Goal: Use online tool/utility: Utilize a website feature to perform a specific function

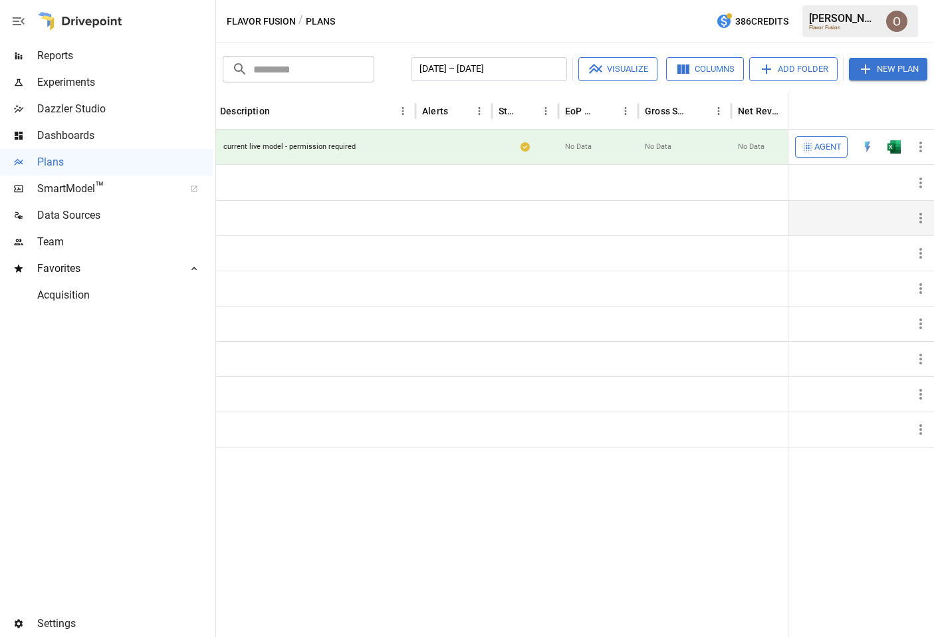
scroll to position [0, 175]
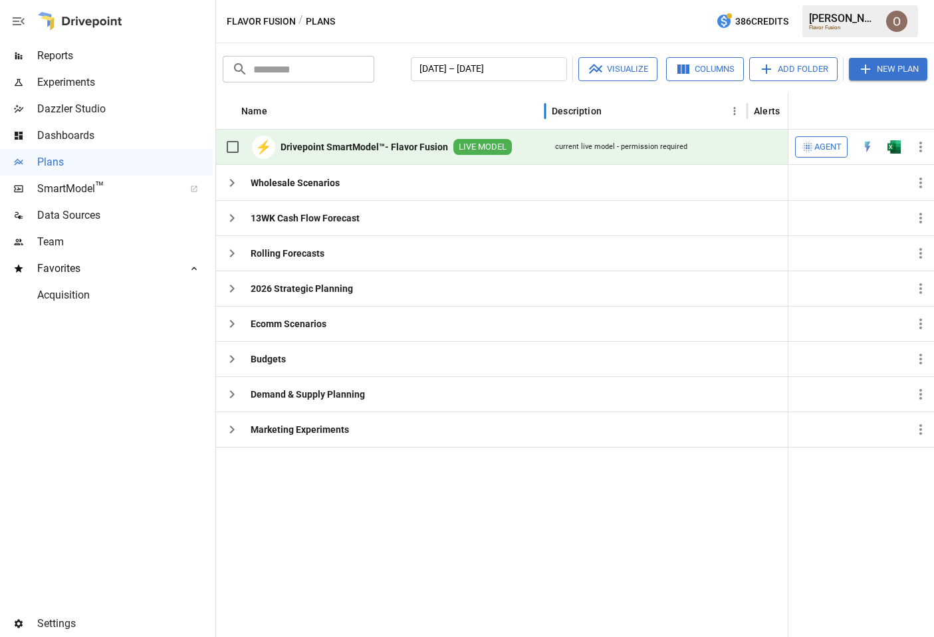
drag, startPoint x: 546, startPoint y: 109, endPoint x: 557, endPoint y: 109, distance: 10.6
click at [549, 109] on div at bounding box center [545, 110] width 7 height 37
drag, startPoint x: 557, startPoint y: 109, endPoint x: 471, endPoint y: 110, distance: 85.8
click at [472, 109] on div "Name" at bounding box center [383, 110] width 343 height 37
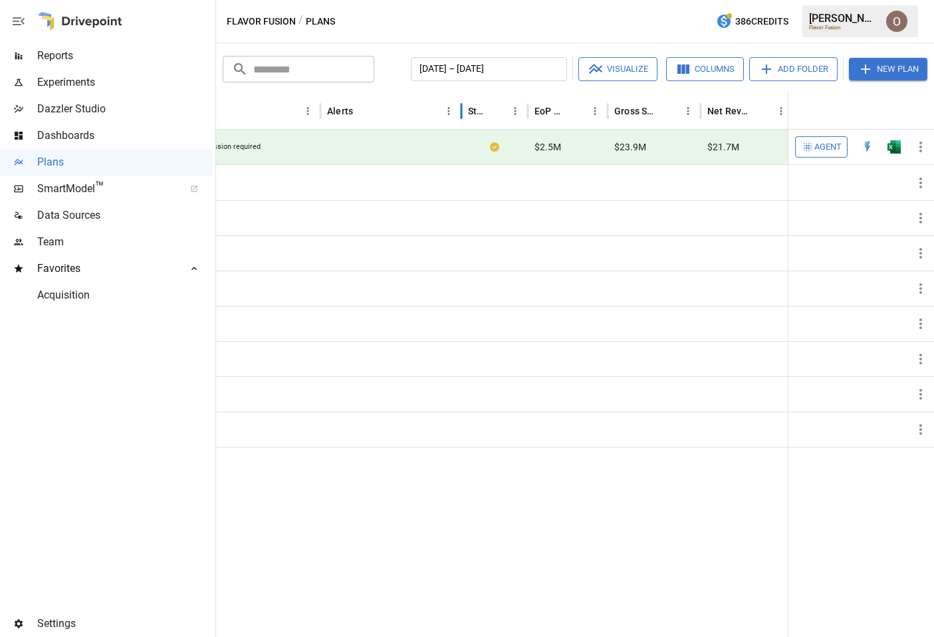
drag, startPoint x: 397, startPoint y: 103, endPoint x: 462, endPoint y: 106, distance: 64.6
click at [462, 106] on div at bounding box center [461, 110] width 7 height 37
click at [704, 72] on button "Columns" at bounding box center [705, 69] width 78 height 24
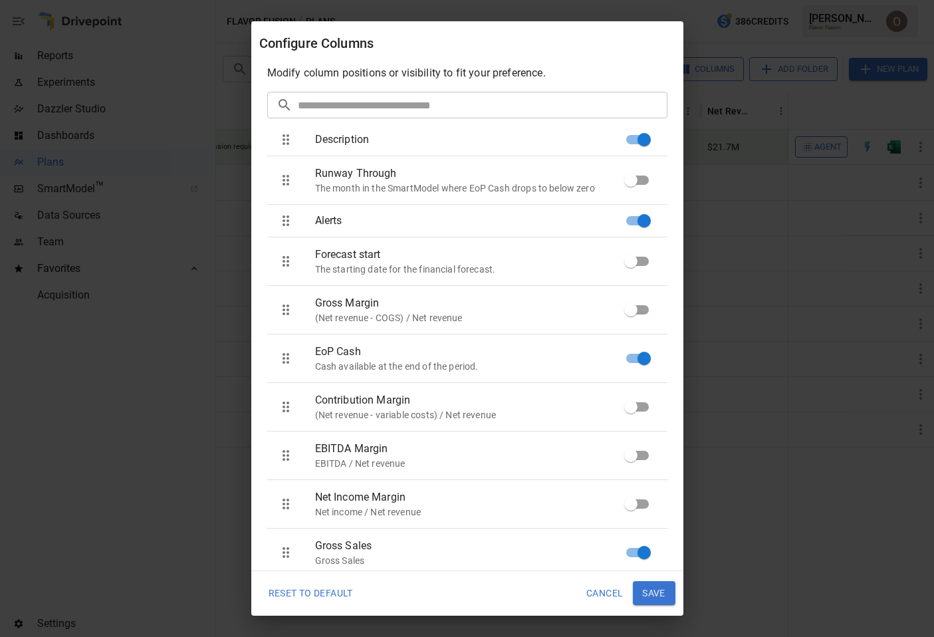
click at [337, 591] on button "Reset To Default" at bounding box center [310, 593] width 103 height 24
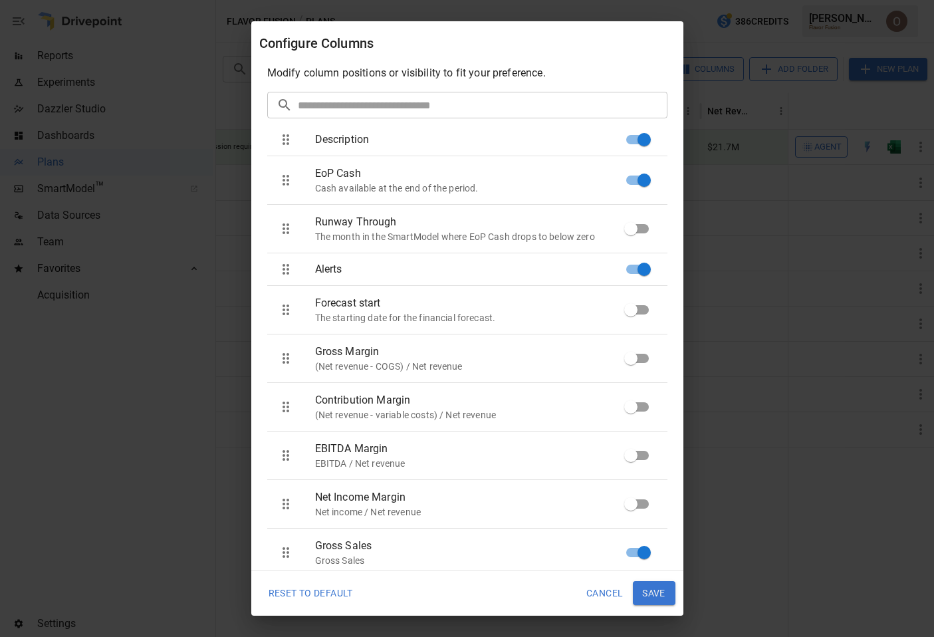
click at [294, 597] on button "Reset To Default" at bounding box center [310, 593] width 103 height 24
click at [603, 593] on button "Cancel" at bounding box center [604, 593] width 55 height 24
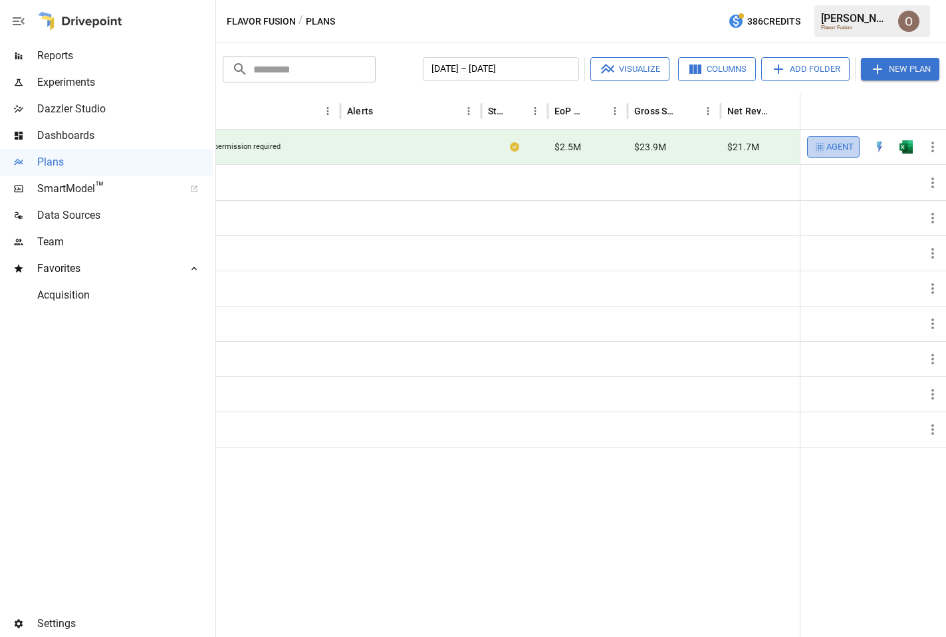
click at [844, 148] on span "Agent" at bounding box center [840, 147] width 27 height 15
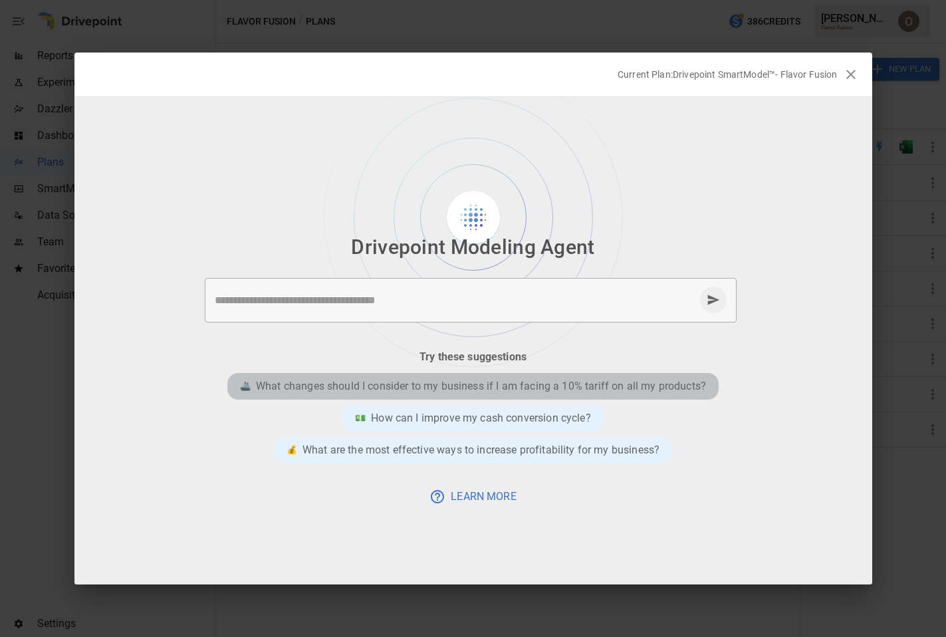
click at [567, 383] on p "What changes should I consider to my business if I am facing a 10% tariff on al…" at bounding box center [481, 386] width 450 height 16
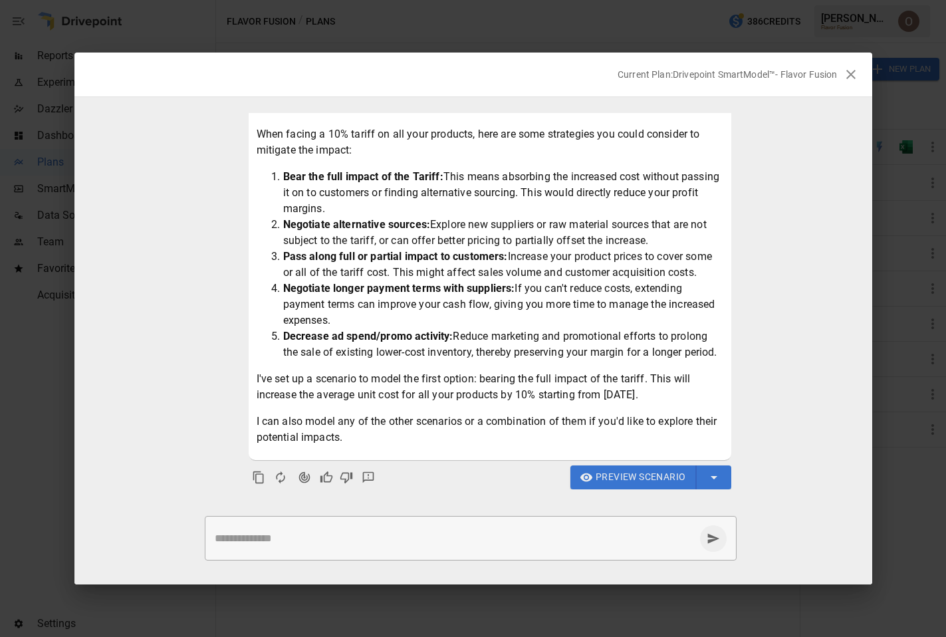
scroll to position [93, 0]
click at [314, 543] on textarea at bounding box center [455, 538] width 480 height 15
paste textarea "**********"
type textarea "**********"
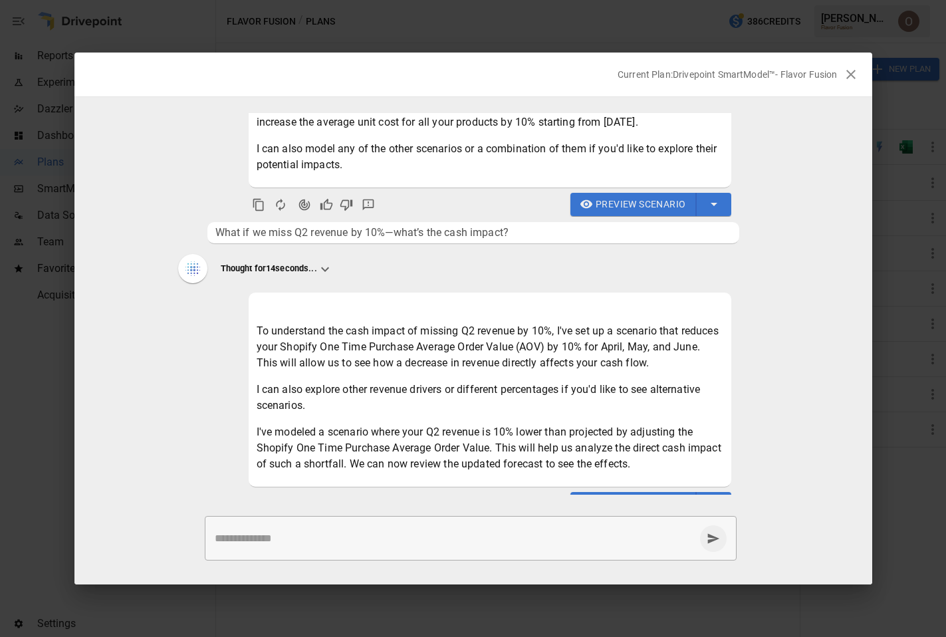
scroll to position [392, 0]
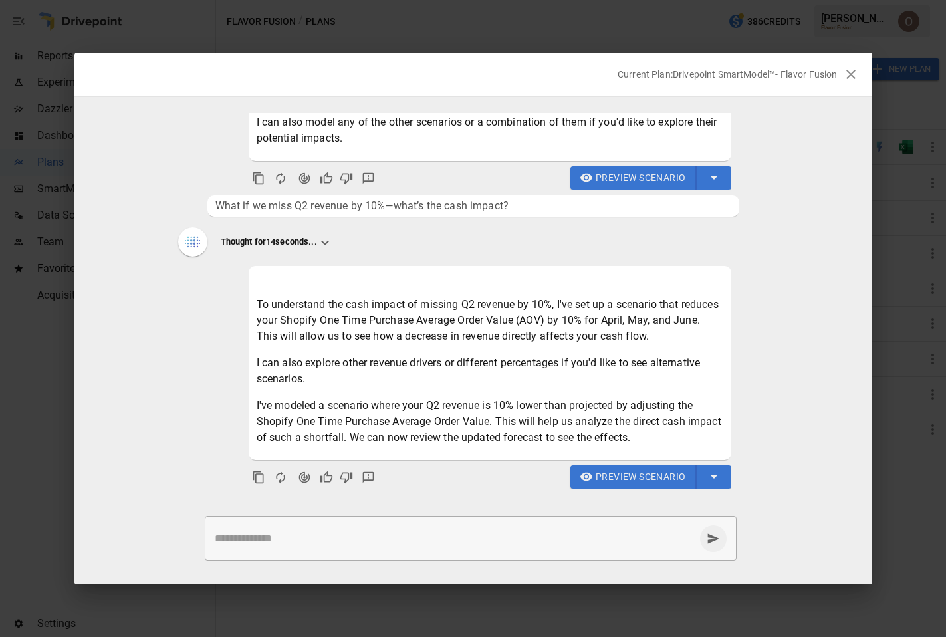
click at [646, 481] on span "Preview Scenario" at bounding box center [641, 477] width 90 height 17
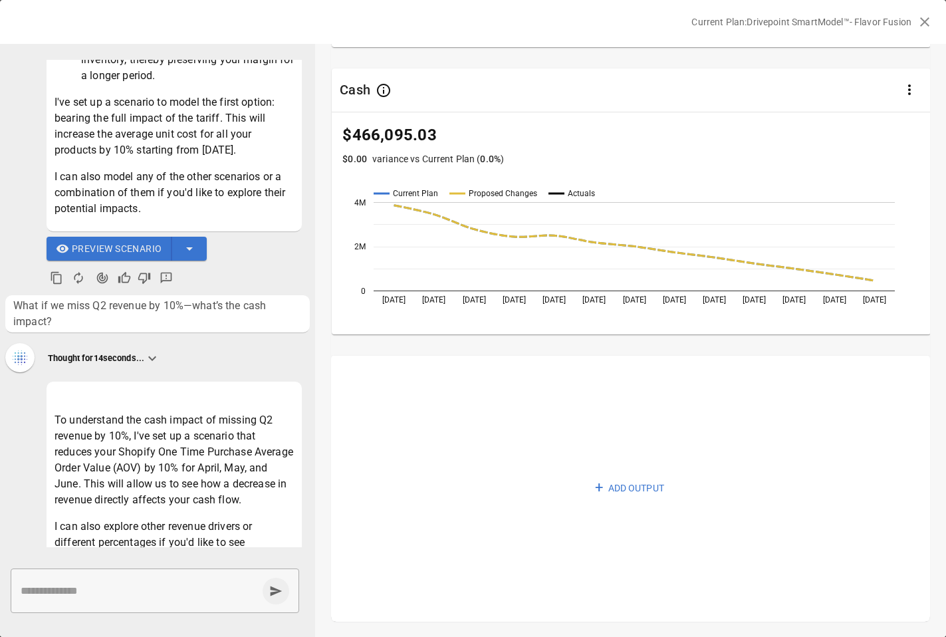
scroll to position [744, 0]
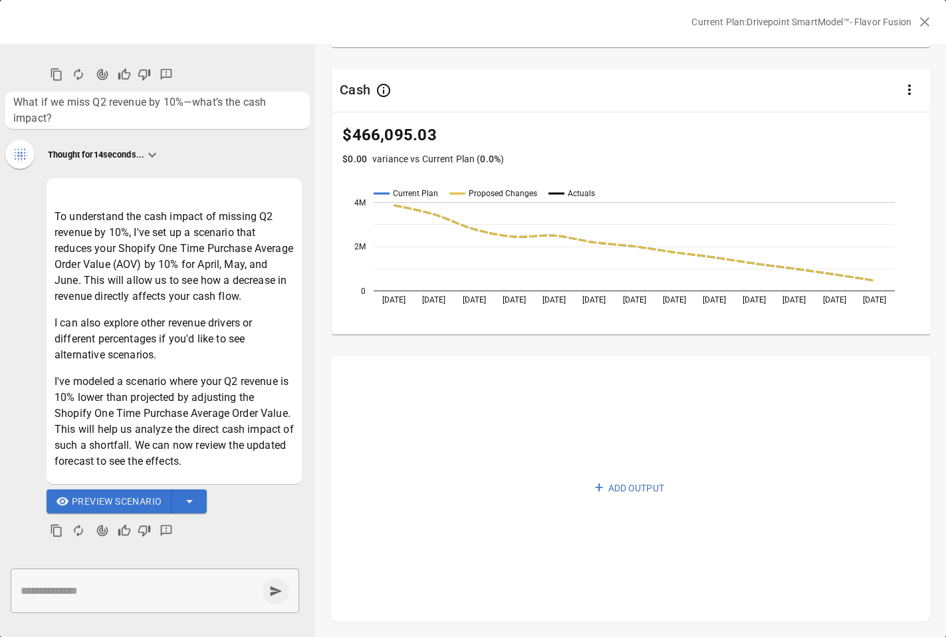
click at [107, 584] on textarea at bounding box center [139, 590] width 237 height 15
paste textarea "**********"
type textarea "**********"
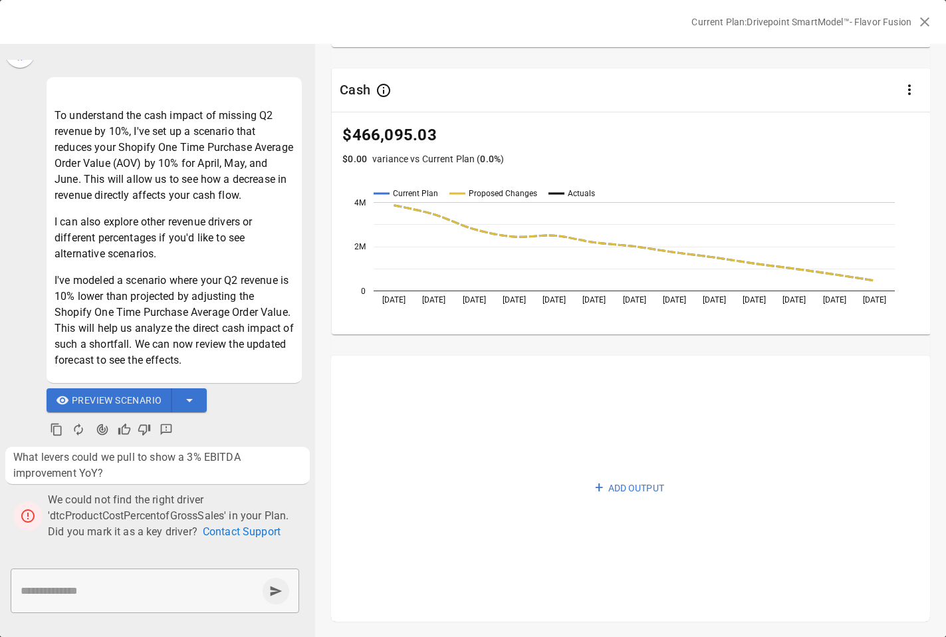
scroll to position [845, 0]
click at [128, 582] on div "* ​" at bounding box center [155, 591] width 289 height 45
paste textarea "**********"
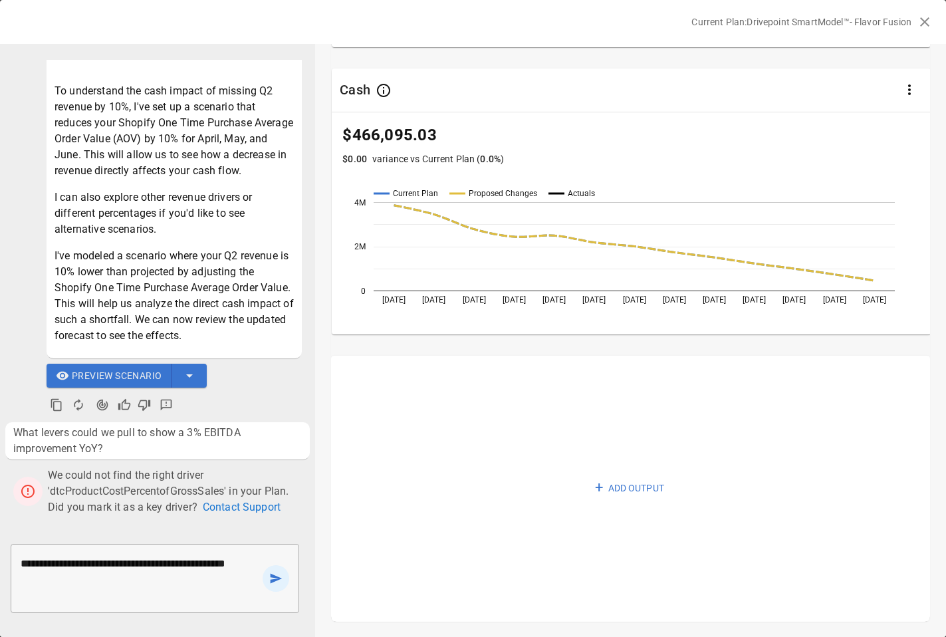
type textarea "**********"
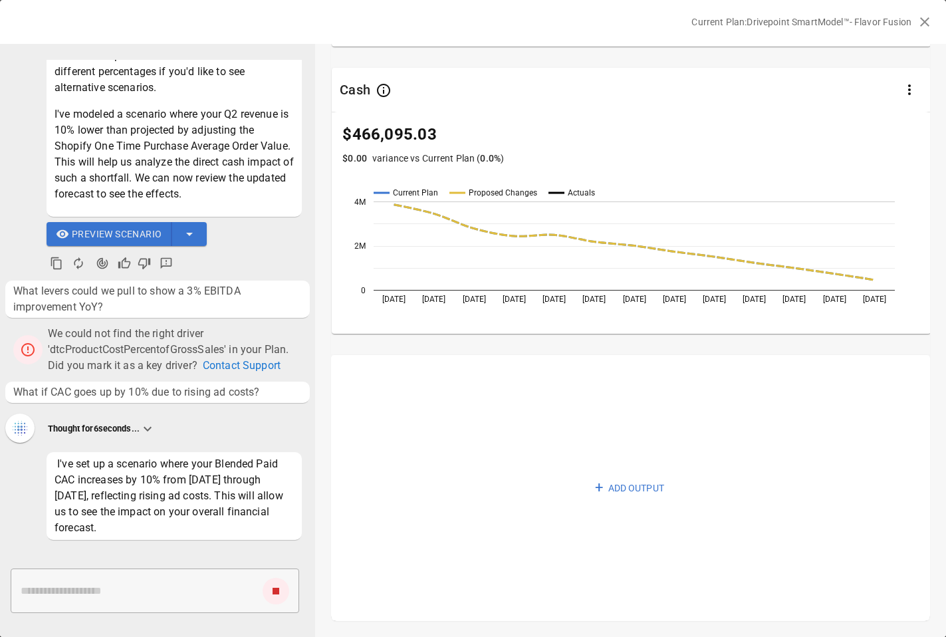
scroll to position [1067, 0]
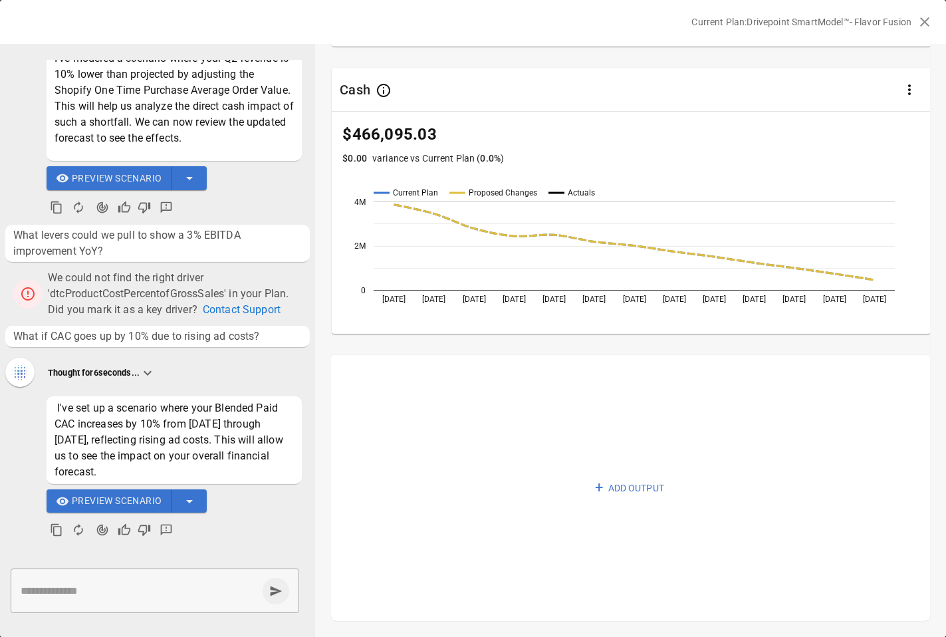
click at [178, 291] on span "We could not find the right driver 'dtcProductCostPercentofGrossSales' in your …" at bounding box center [170, 293] width 244 height 45
copy span "dtcProductCostPercentofGrossSales"
click at [94, 501] on span "Preview Scenario" at bounding box center [117, 501] width 90 height 17
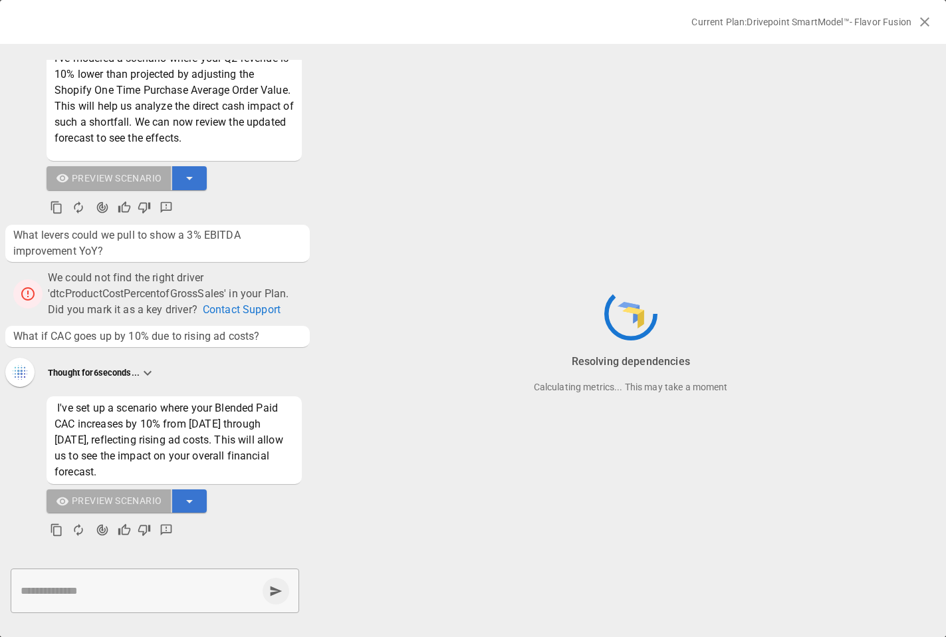
click at [231, 289] on span "We could not find the right driver 'dtcProductCostPercentofGrossSales' in your …" at bounding box center [170, 293] width 244 height 45
click at [100, 292] on span "We could not find the right driver 'dtcProductCostPercentofGrossSales' in your …" at bounding box center [170, 293] width 244 height 45
drag, startPoint x: 48, startPoint y: 276, endPoint x: 219, endPoint y: 276, distance: 171.6
click at [219, 276] on p "We could not find the right driver 'dtcProductCostPercentofGrossSales' in your …" at bounding box center [175, 294] width 254 height 48
copy span "We could not find the right driver"
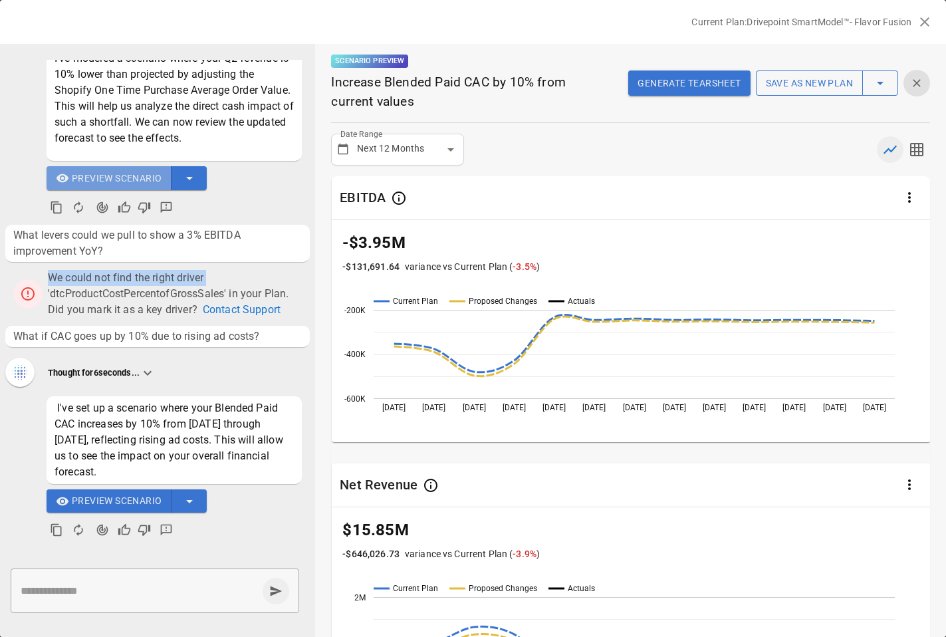
click at [124, 178] on span "Preview Scenario" at bounding box center [117, 178] width 90 height 17
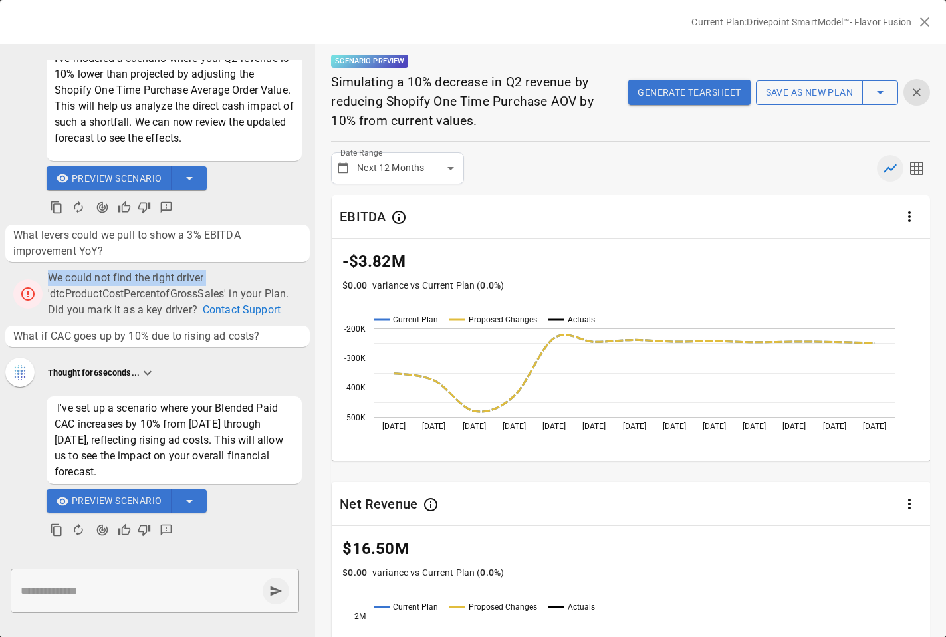
click at [129, 501] on span "Preview Scenario" at bounding box center [117, 501] width 90 height 17
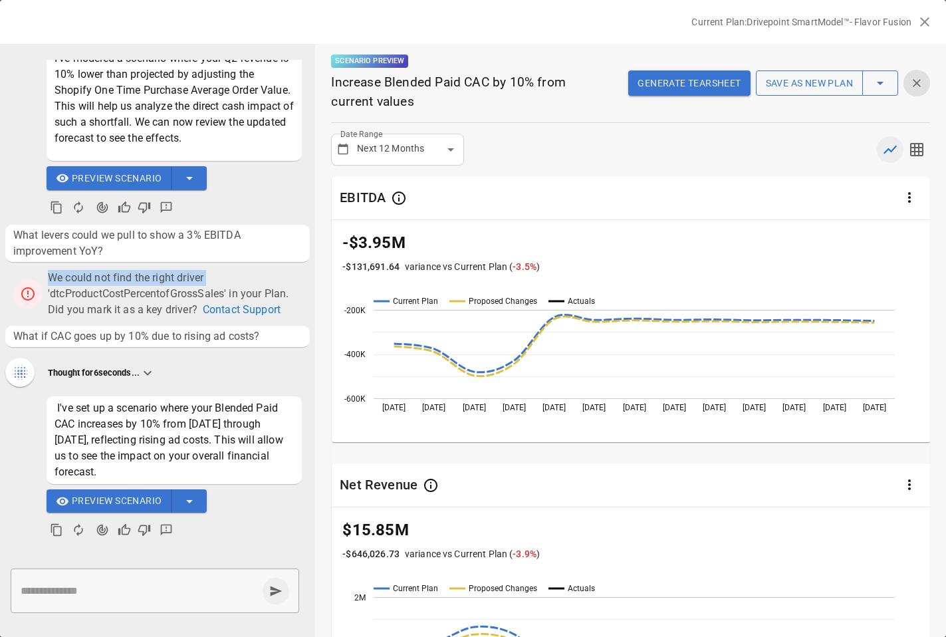
click at [926, 20] on icon "button" at bounding box center [924, 21] width 9 height 9
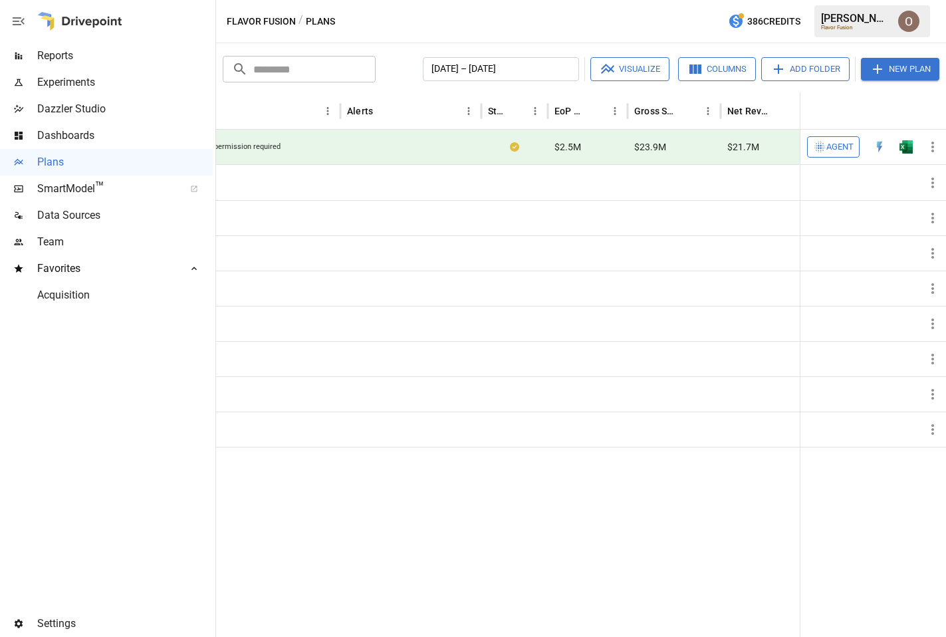
scroll to position [622, 0]
click at [831, 150] on span "Agent" at bounding box center [840, 147] width 27 height 15
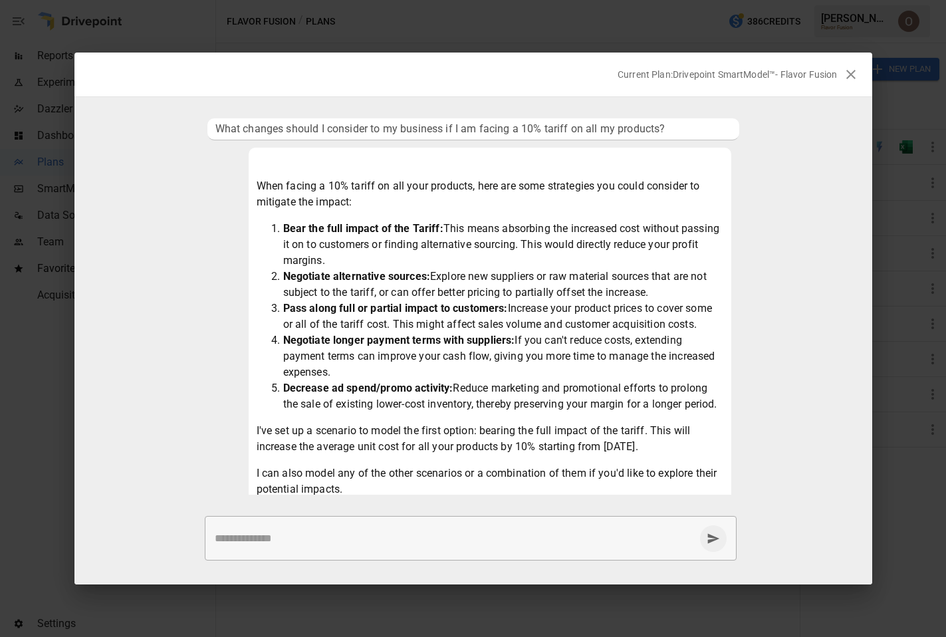
scroll to position [498, 0]
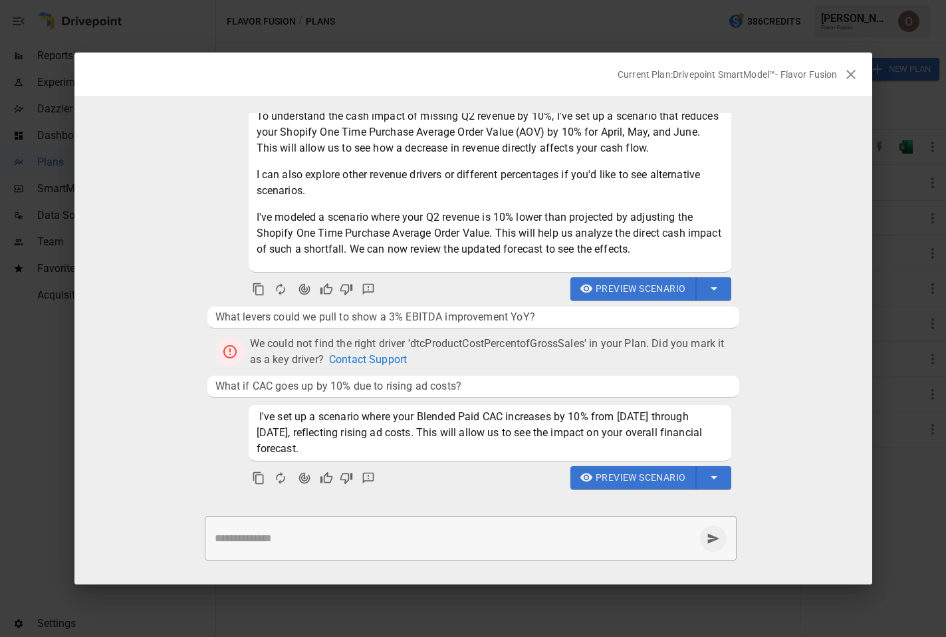
click at [646, 481] on span "Preview Scenario" at bounding box center [641, 478] width 90 height 17
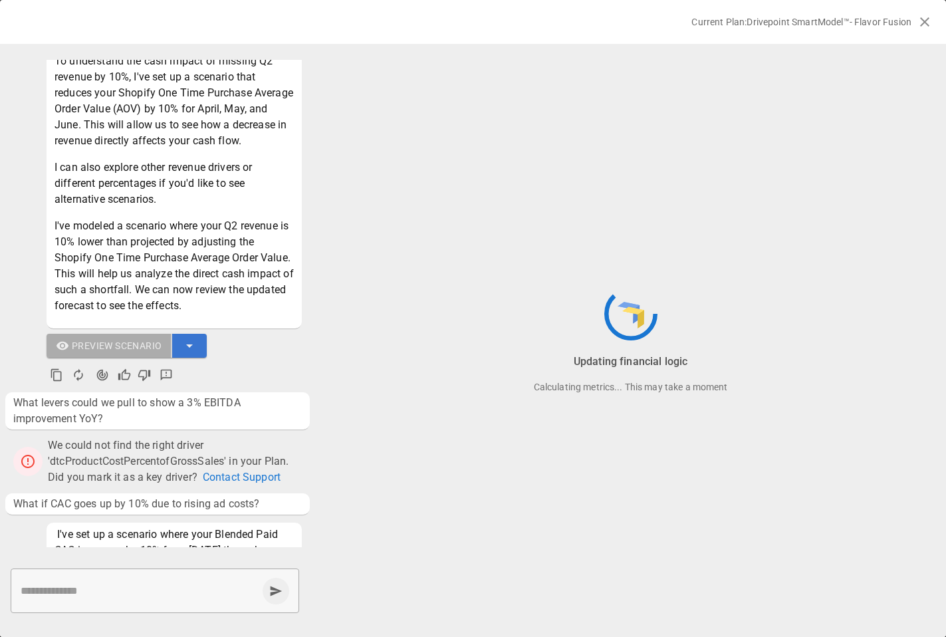
scroll to position [943, 0]
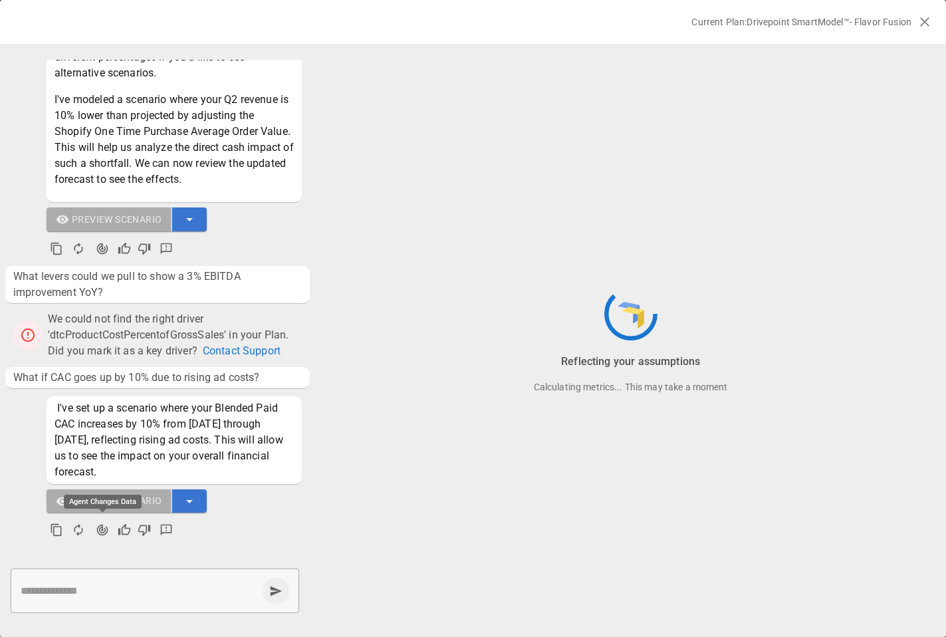
click at [100, 530] on icon "Agent Changes Data" at bounding box center [102, 530] width 11 height 11
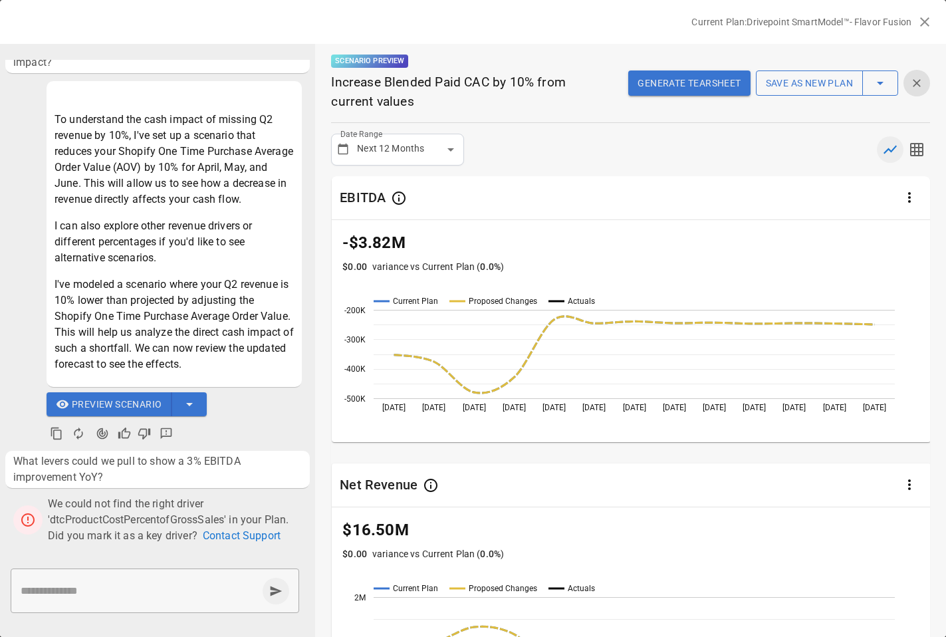
scroll to position [1093, 0]
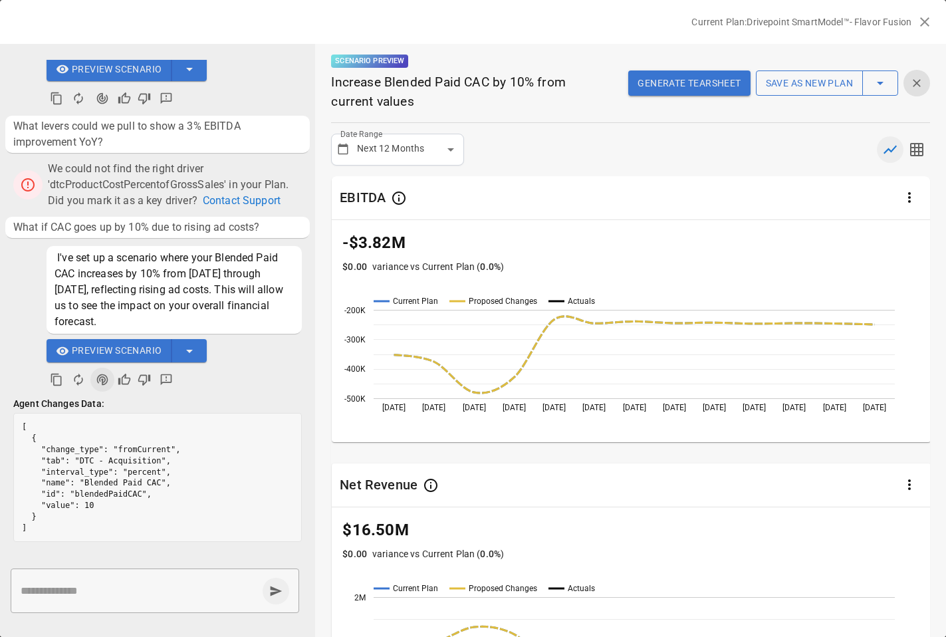
drag, startPoint x: 57, startPoint y: 258, endPoint x: 202, endPoint y: 313, distance: 154.3
click at [202, 314] on span "I've set up a scenario where your Blended Paid CAC increases by 10% from [DATE]…" at bounding box center [174, 290] width 239 height 80
copy span "I've set up a scenario where your Blended Paid CAC increases by 10% from [DATE]…"
click at [124, 588] on textarea at bounding box center [139, 590] width 237 height 15
paste textarea "**********"
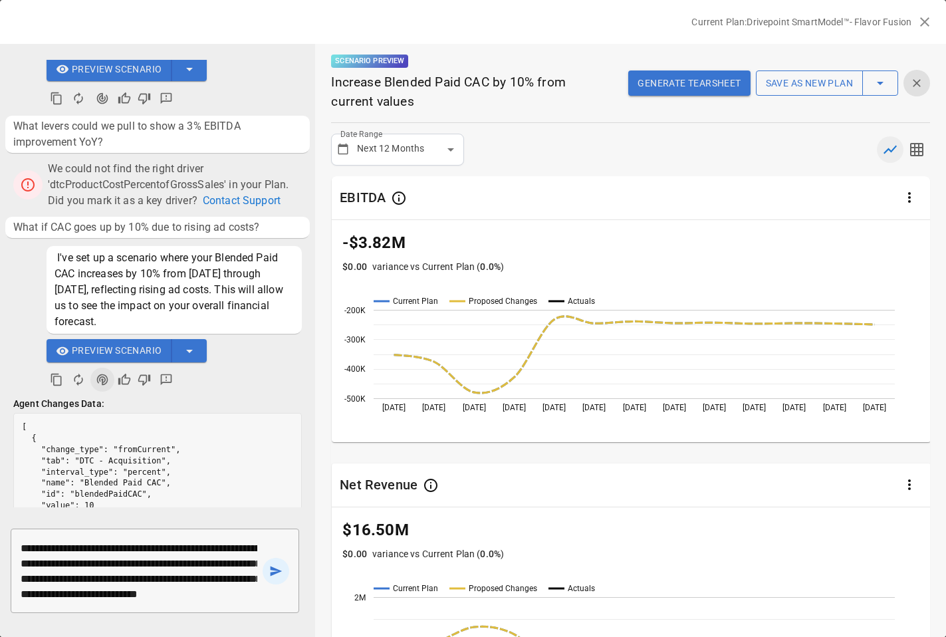
scroll to position [15, 0]
click at [118, 547] on textarea "**********" at bounding box center [139, 571] width 237 height 61
type textarea "**********"
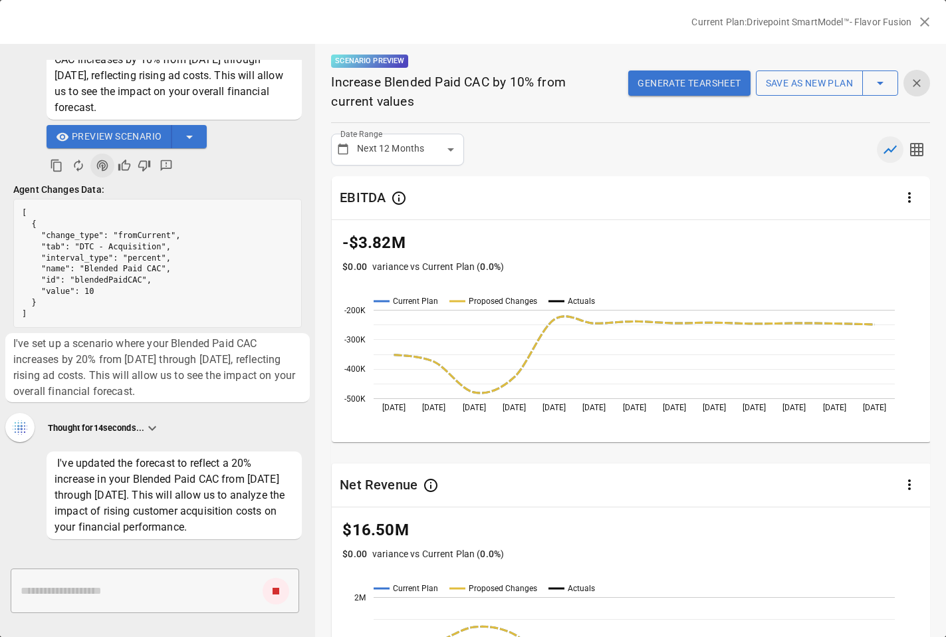
scroll to position [1363, 0]
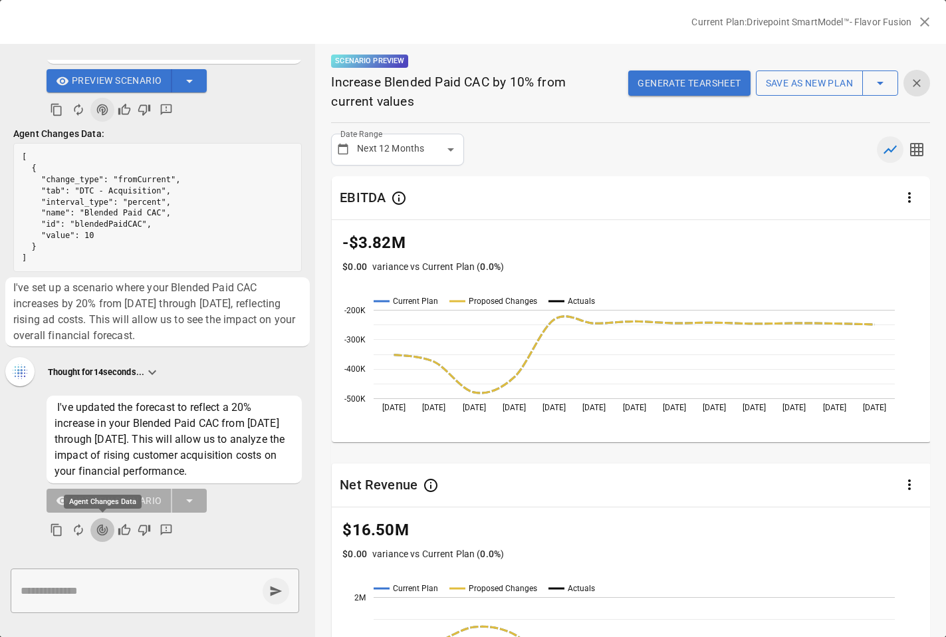
click at [104, 529] on icon "Agent Changes Data" at bounding box center [102, 530] width 11 height 11
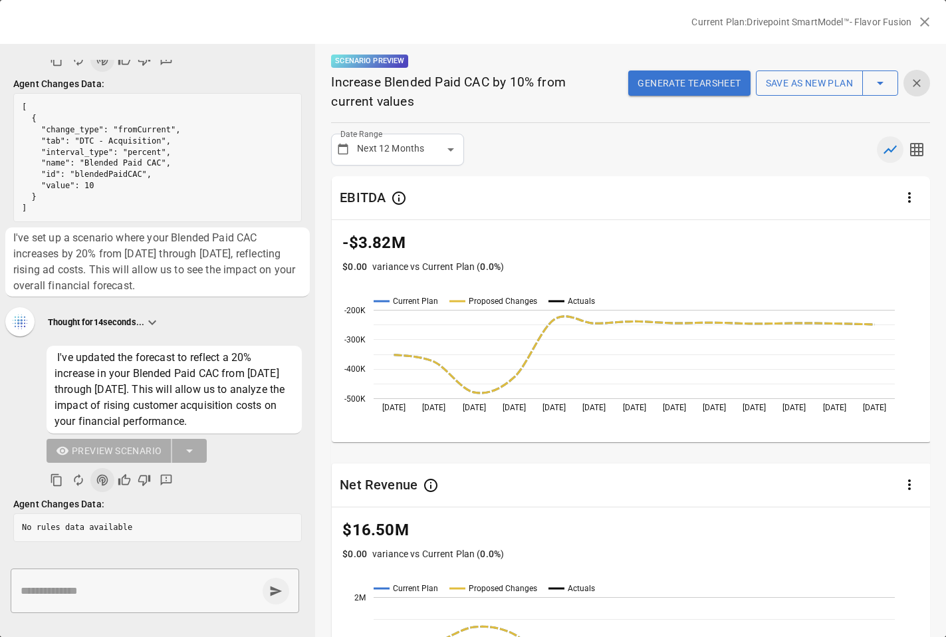
click at [74, 583] on textarea at bounding box center [139, 590] width 237 height 15
type textarea "**********"
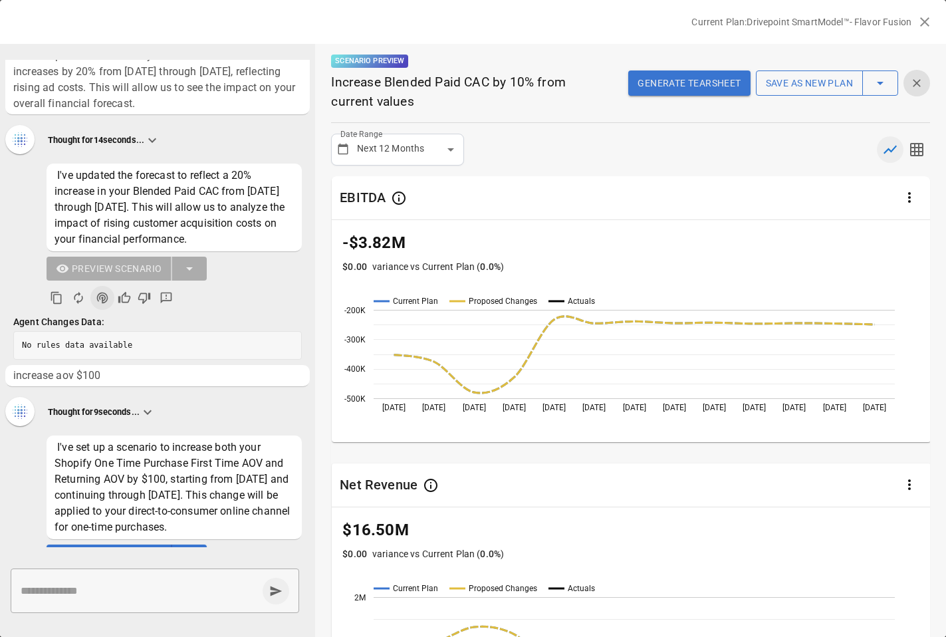
scroll to position [1651, 0]
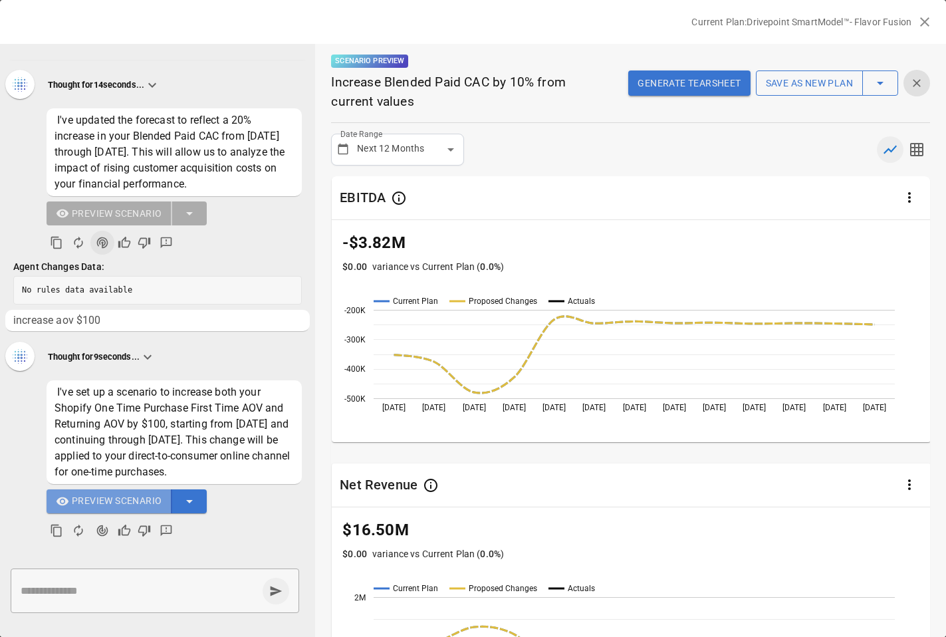
click at [132, 504] on span "Preview Scenario" at bounding box center [117, 501] width 90 height 17
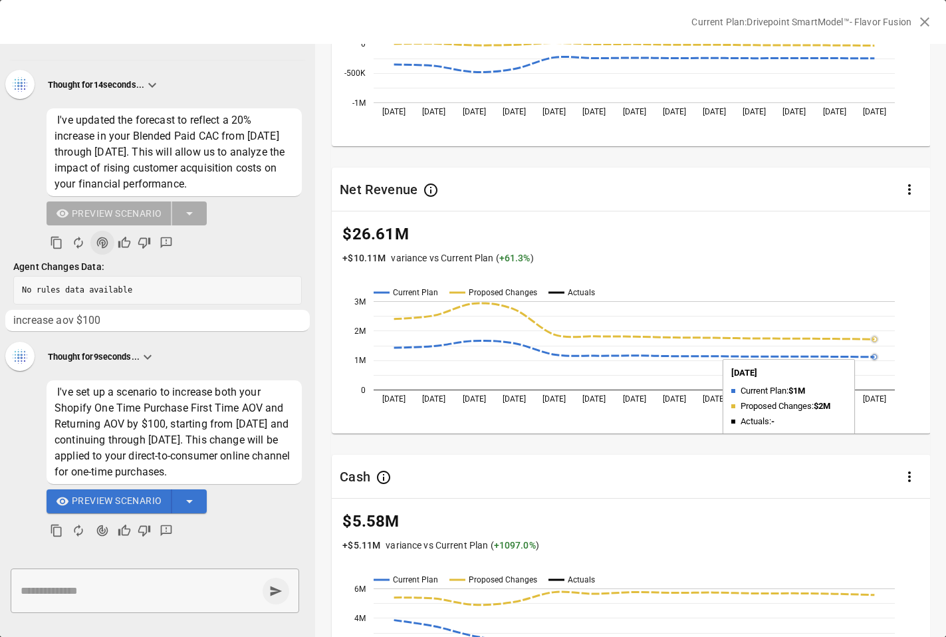
scroll to position [0, 0]
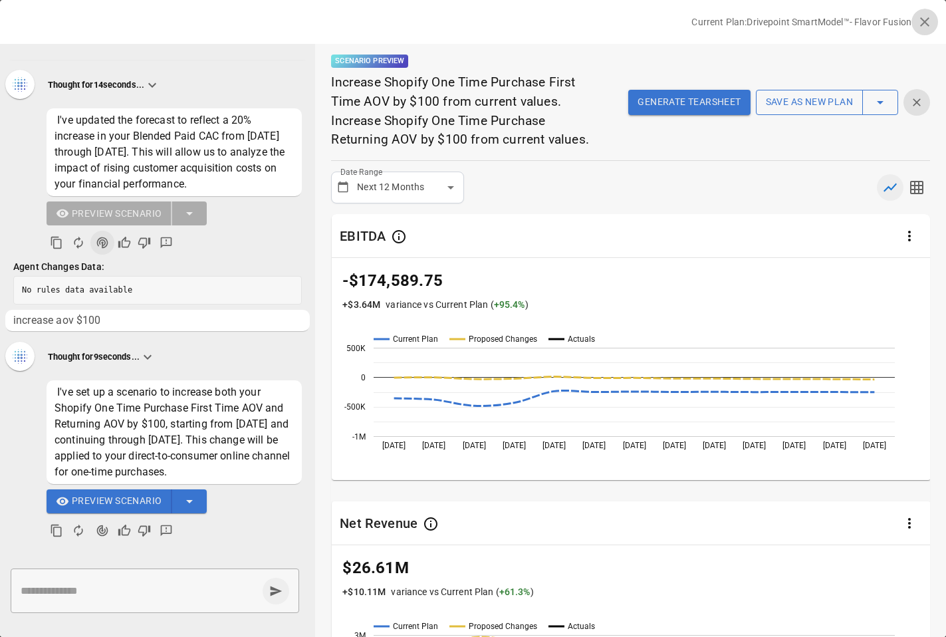
click at [926, 20] on icon "button" at bounding box center [924, 21] width 9 height 9
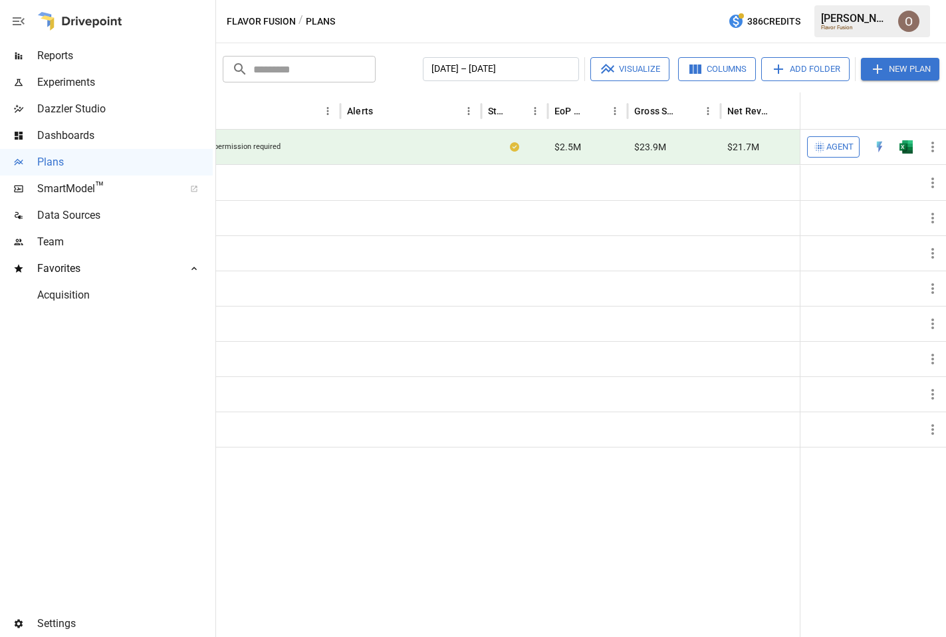
click at [836, 148] on span "Agent" at bounding box center [840, 147] width 27 height 15
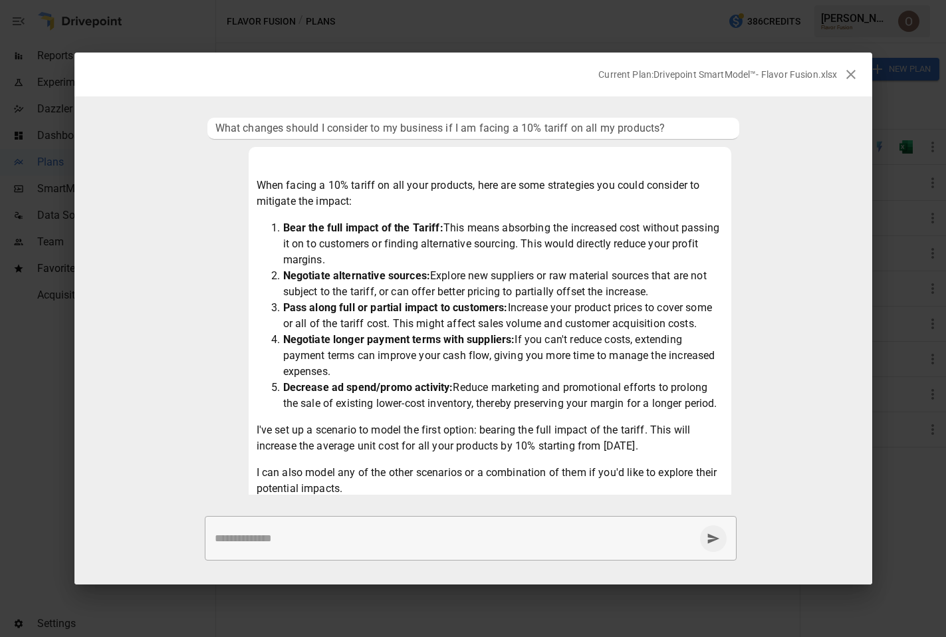
scroll to position [769, 0]
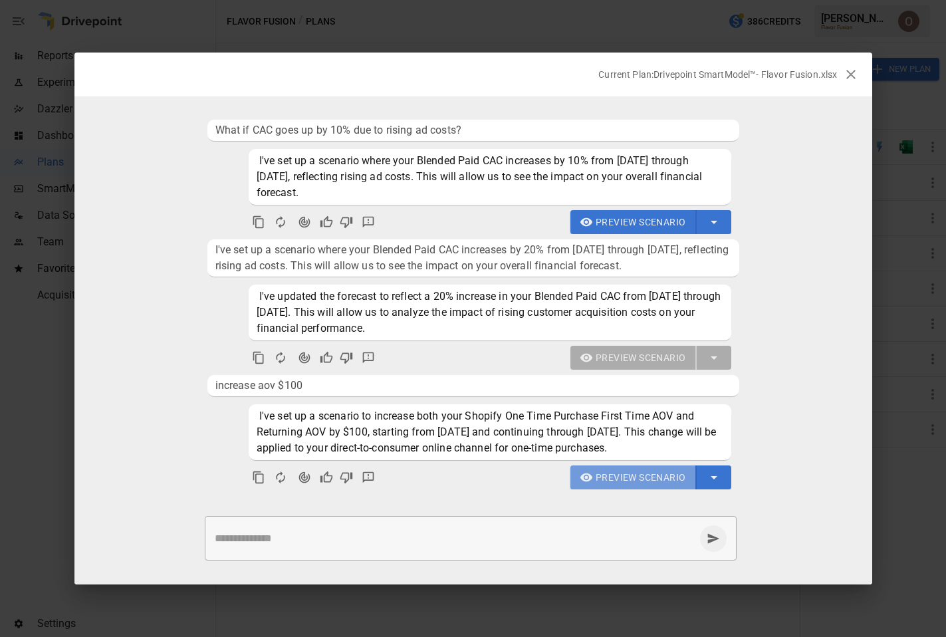
click at [640, 476] on span "Preview Scenario" at bounding box center [641, 478] width 90 height 17
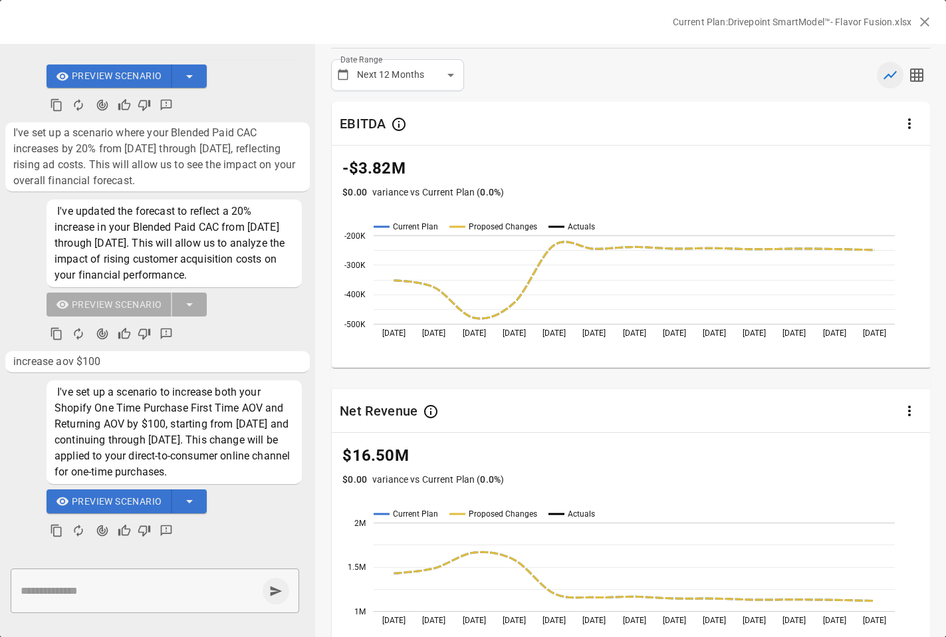
scroll to position [84, 0]
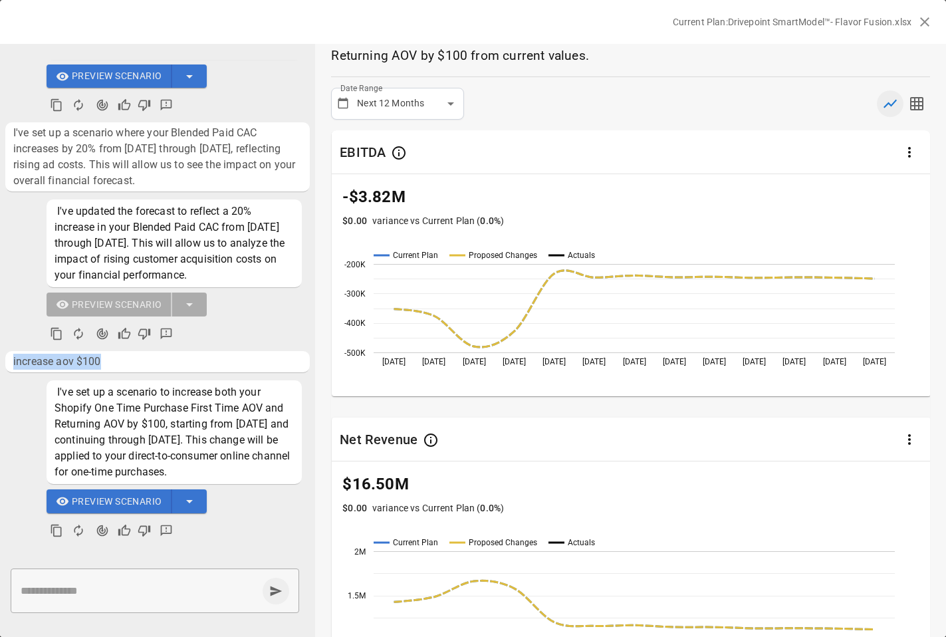
drag, startPoint x: 114, startPoint y: 362, endPoint x: 6, endPoint y: 358, distance: 107.8
click at [6, 358] on li "increase aov $100" at bounding box center [157, 361] width 305 height 21
copy span "increase aov $100"
click at [101, 601] on div "* ​" at bounding box center [155, 591] width 289 height 45
paste textarea "**********"
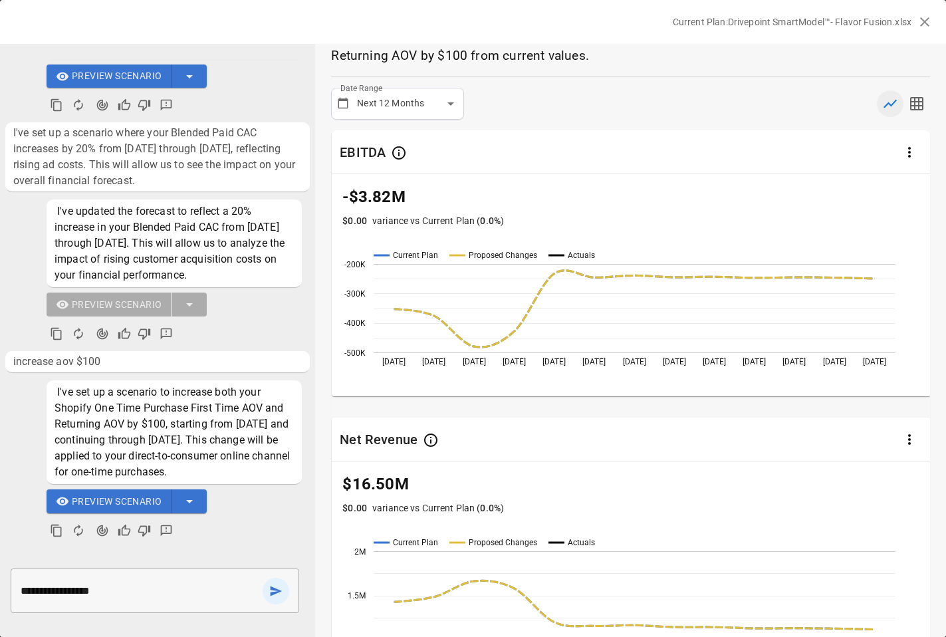
type textarea "**********"
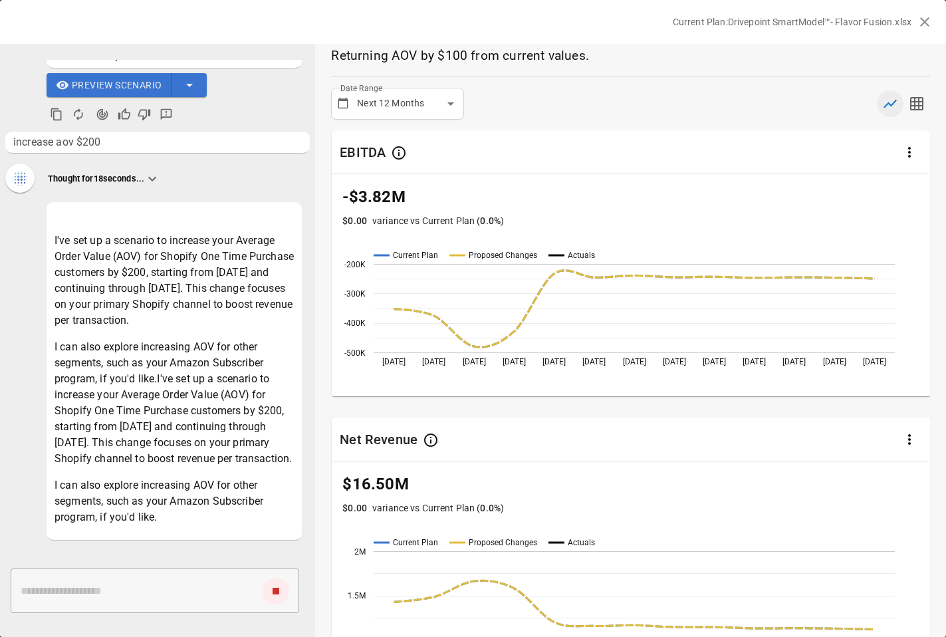
scroll to position [1856, 0]
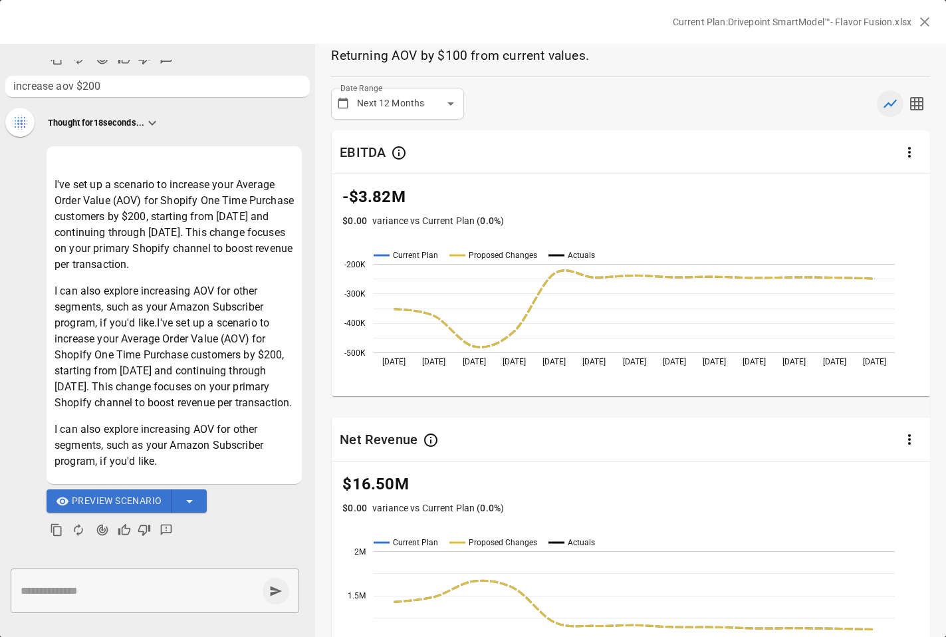
click at [130, 498] on span "Preview Scenario" at bounding box center [117, 501] width 90 height 17
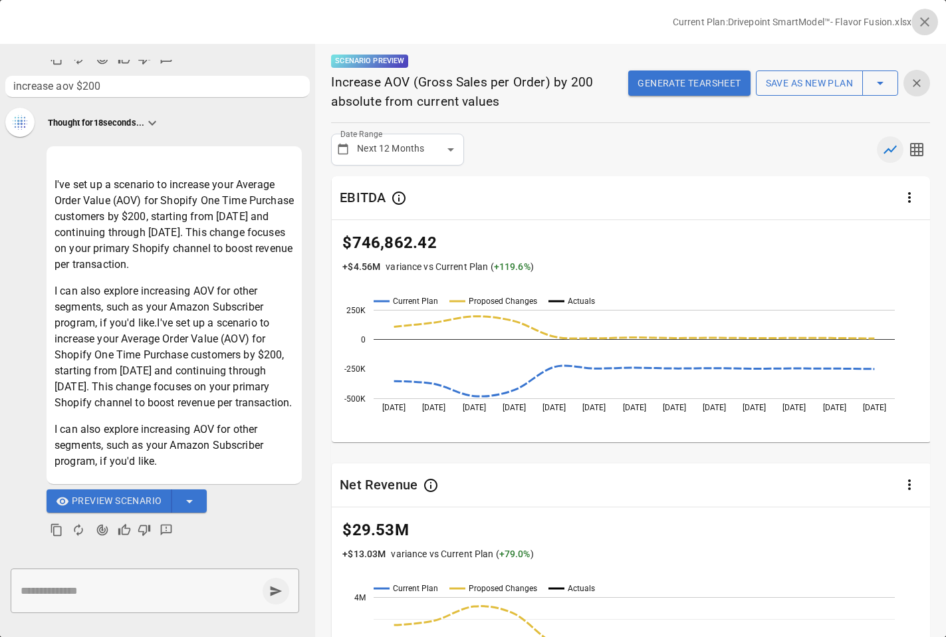
click at [922, 25] on icon "button" at bounding box center [925, 22] width 16 height 16
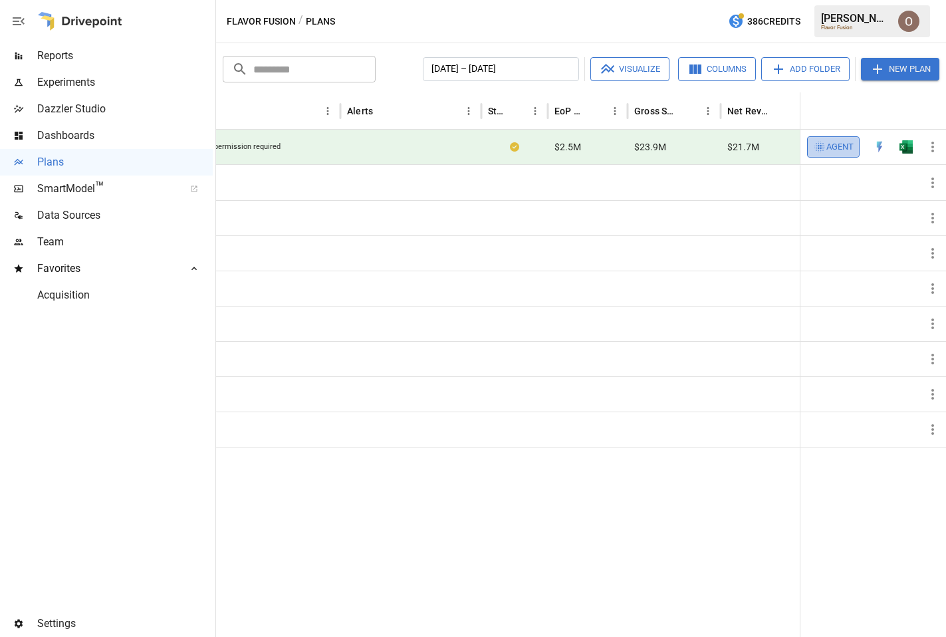
click at [839, 148] on span "Agent" at bounding box center [840, 147] width 27 height 15
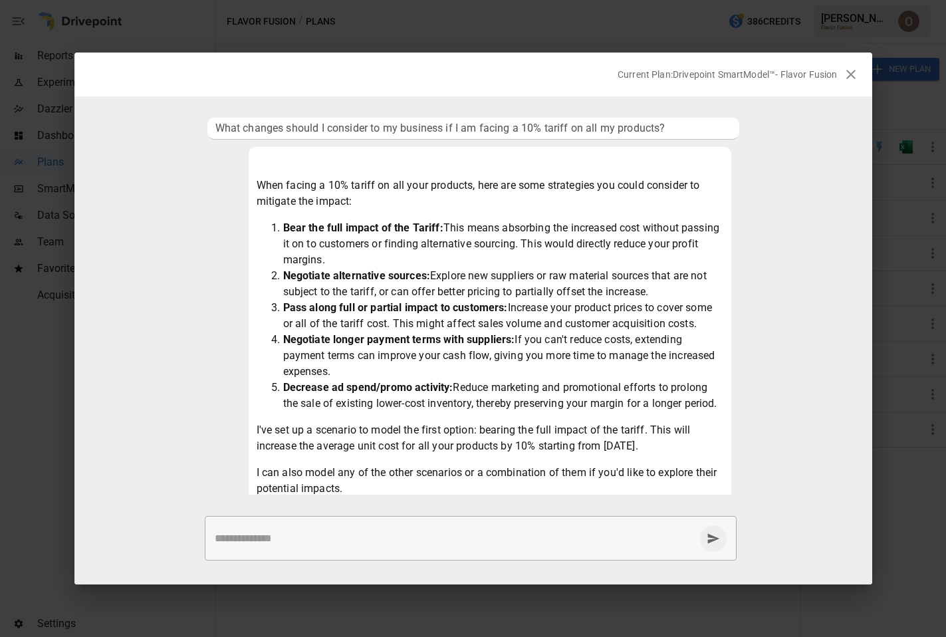
scroll to position [1043, 0]
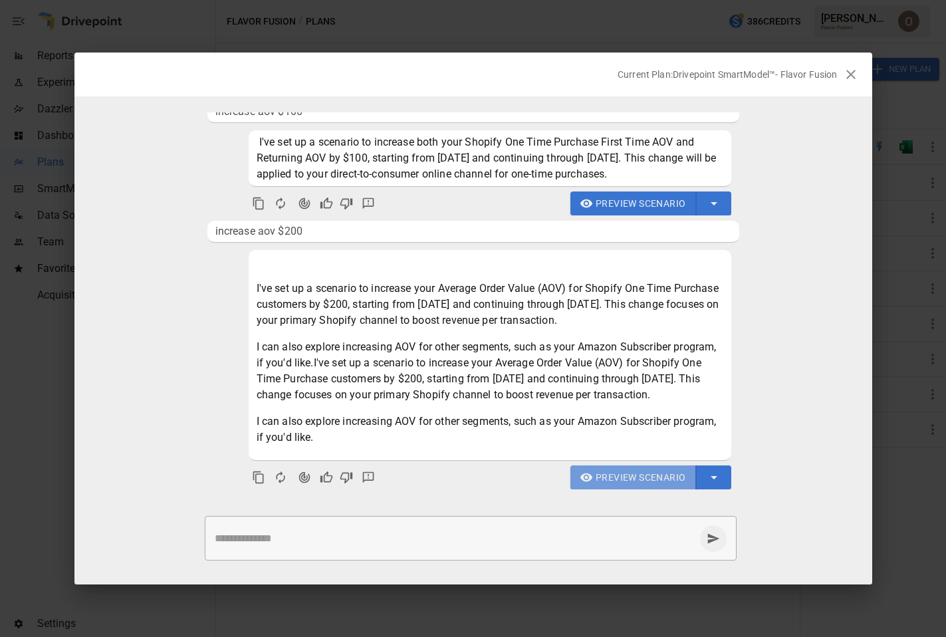
click at [650, 479] on span "Preview Scenario" at bounding box center [641, 478] width 90 height 17
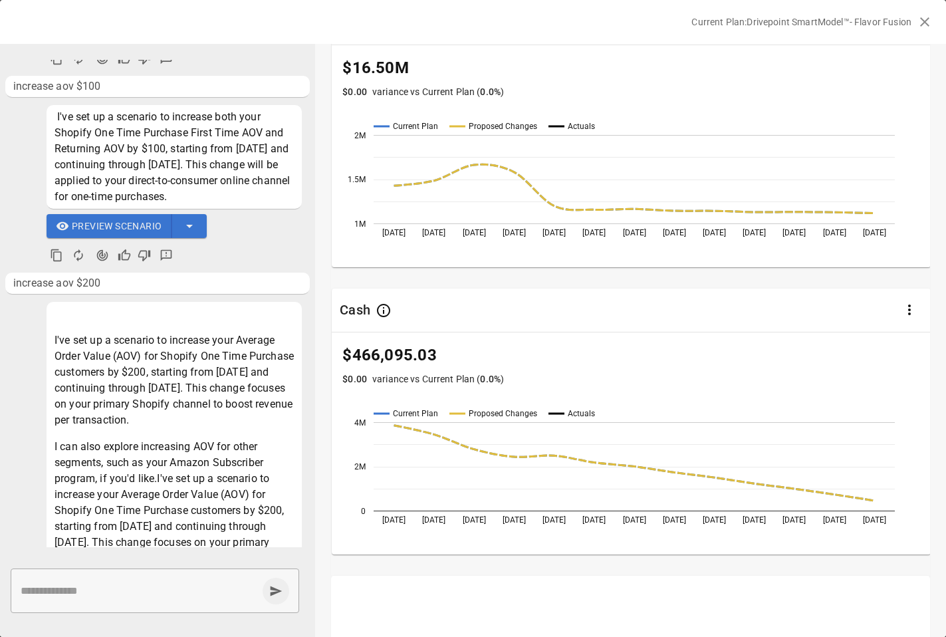
scroll to position [1615, 0]
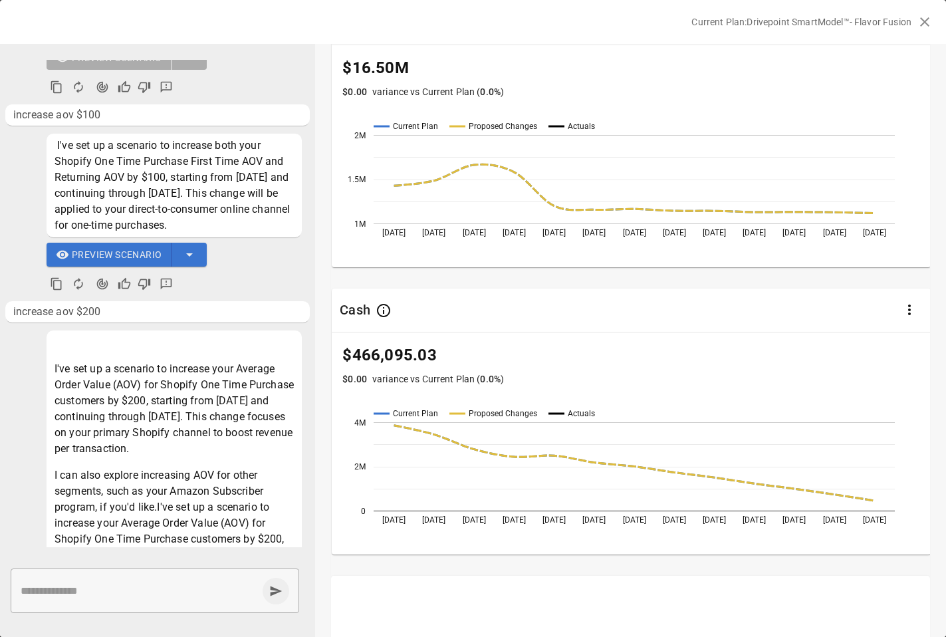
click at [128, 257] on span "Preview Scenario" at bounding box center [117, 255] width 90 height 17
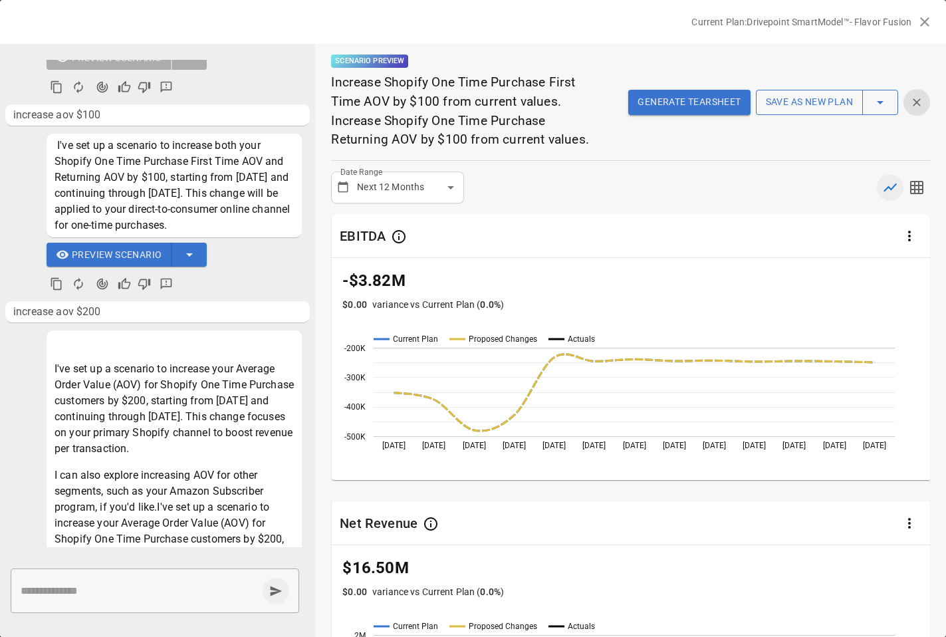
scroll to position [1815, 0]
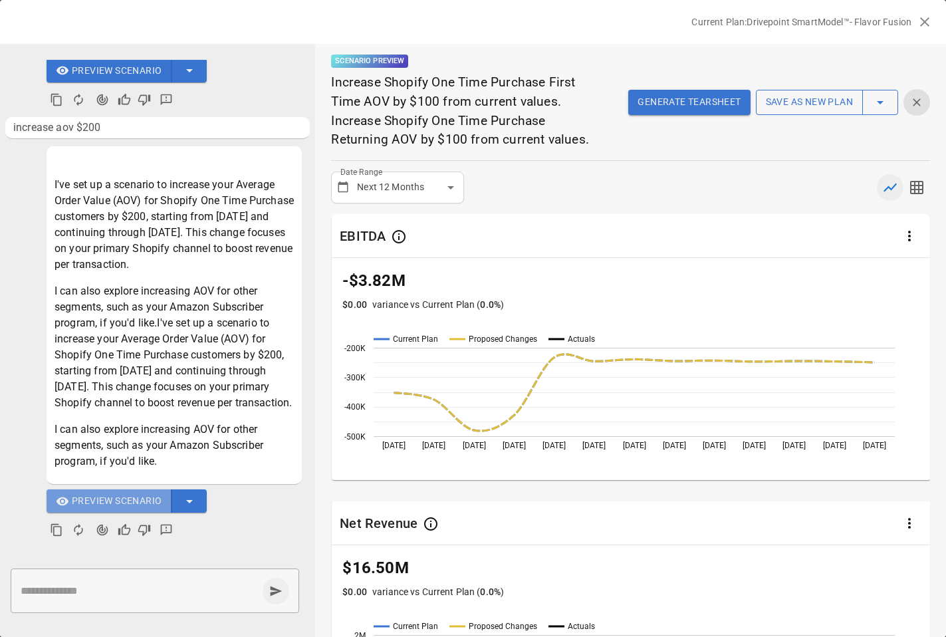
click at [115, 500] on span "Preview Scenario" at bounding box center [117, 501] width 90 height 17
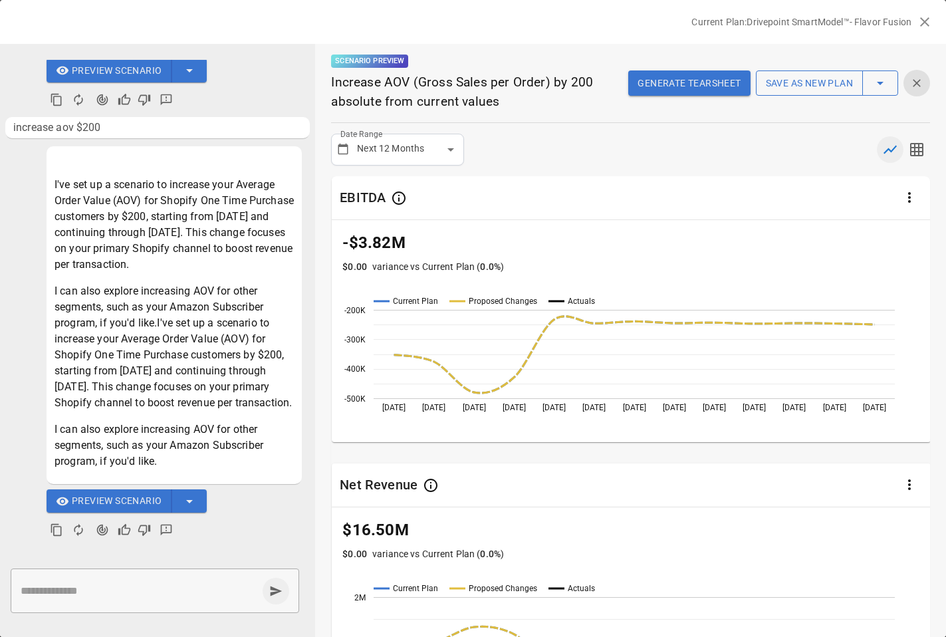
click at [89, 526] on button "Regenerate Response" at bounding box center [79, 530] width 24 height 24
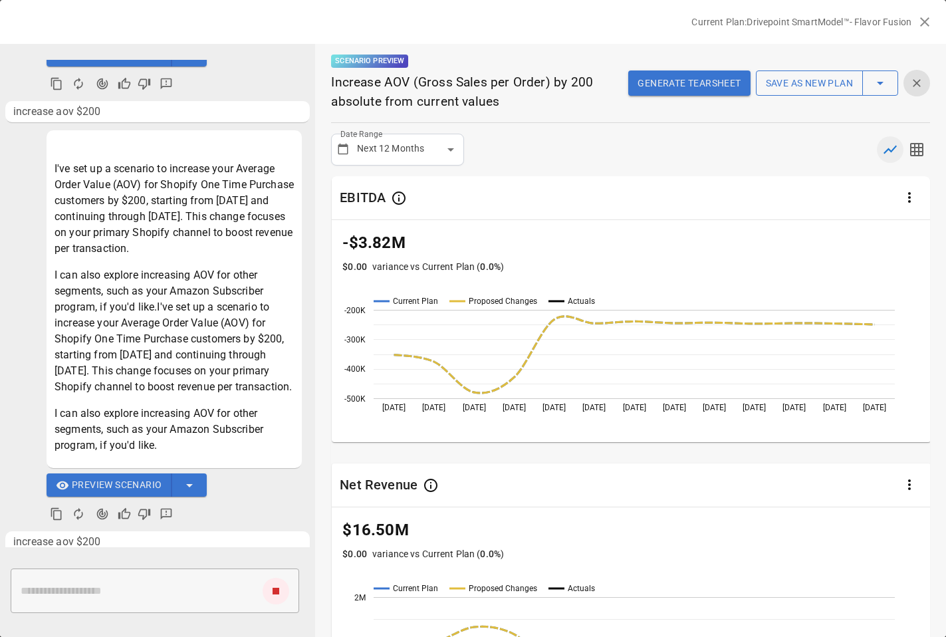
scroll to position [1891, 0]
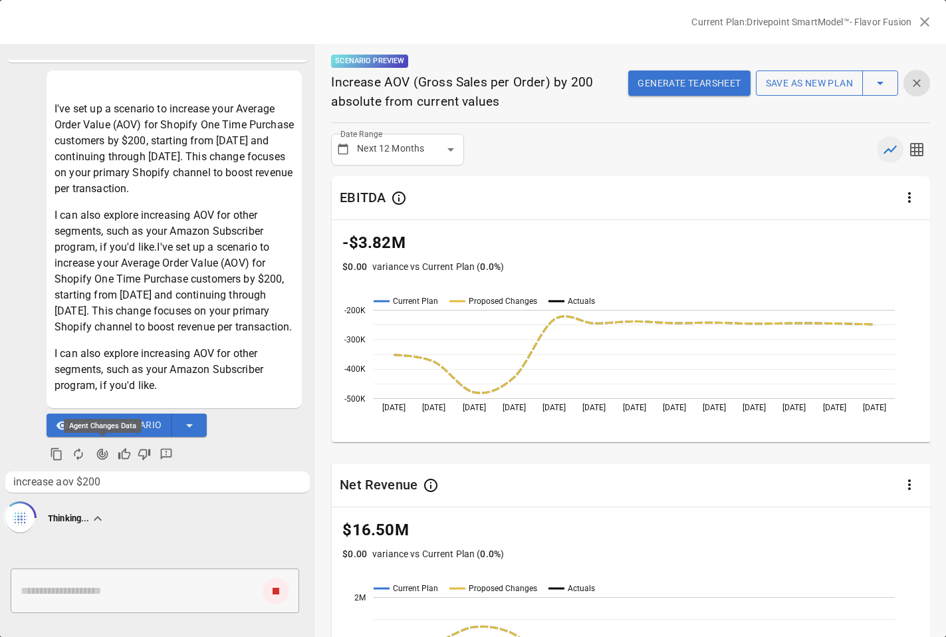
click at [102, 458] on icon "Agent Changes Data" at bounding box center [102, 454] width 13 height 13
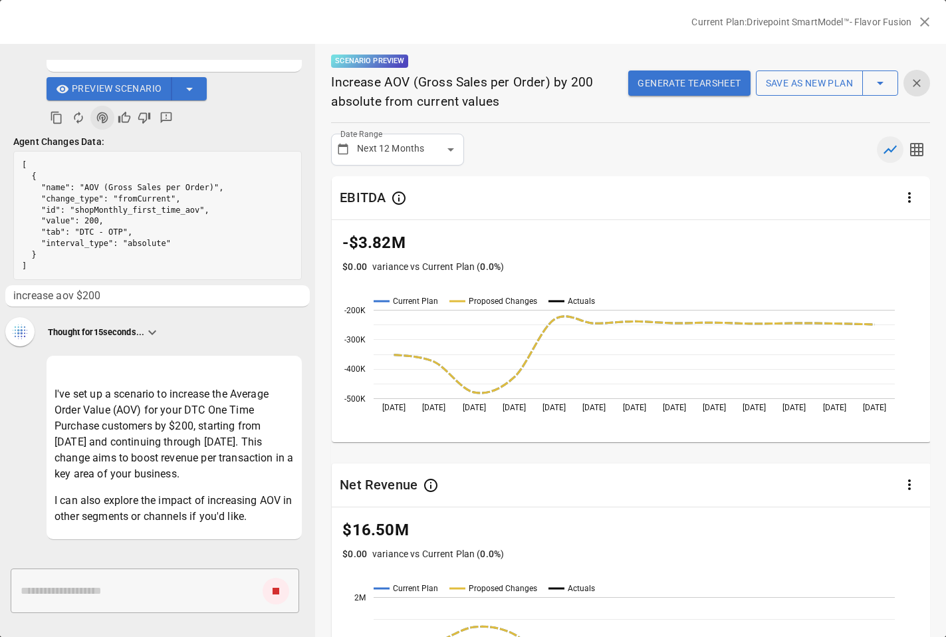
scroll to position [2283, 0]
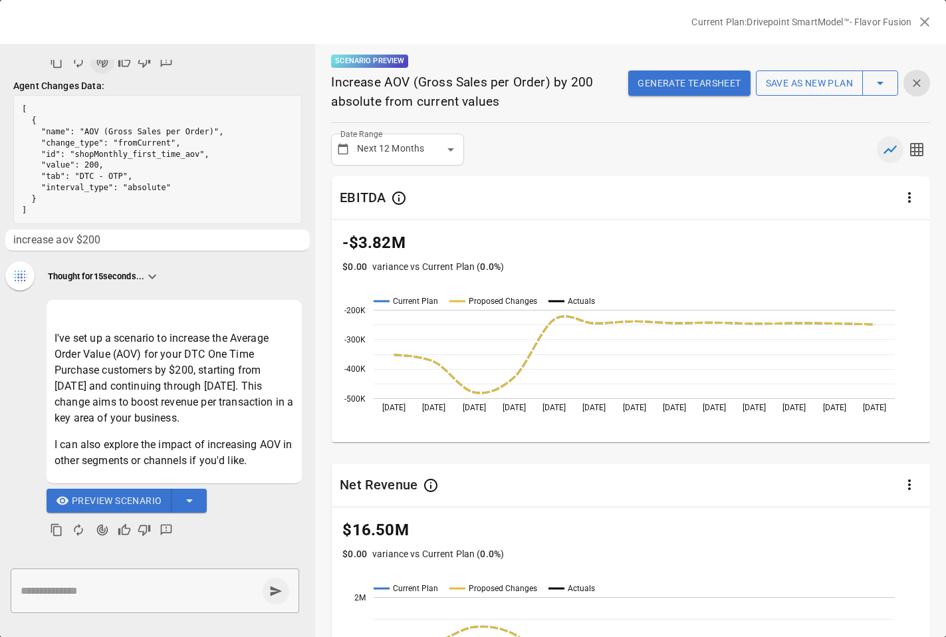
click at [138, 497] on span "Preview Scenario" at bounding box center [117, 501] width 90 height 17
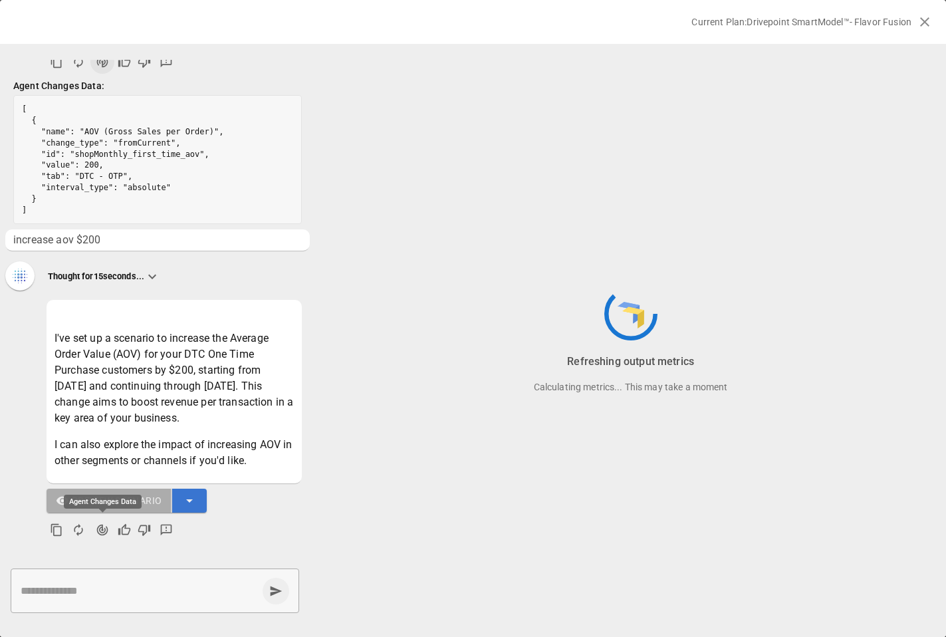
click at [101, 530] on icon "Agent Changes Data" at bounding box center [102, 529] width 13 height 13
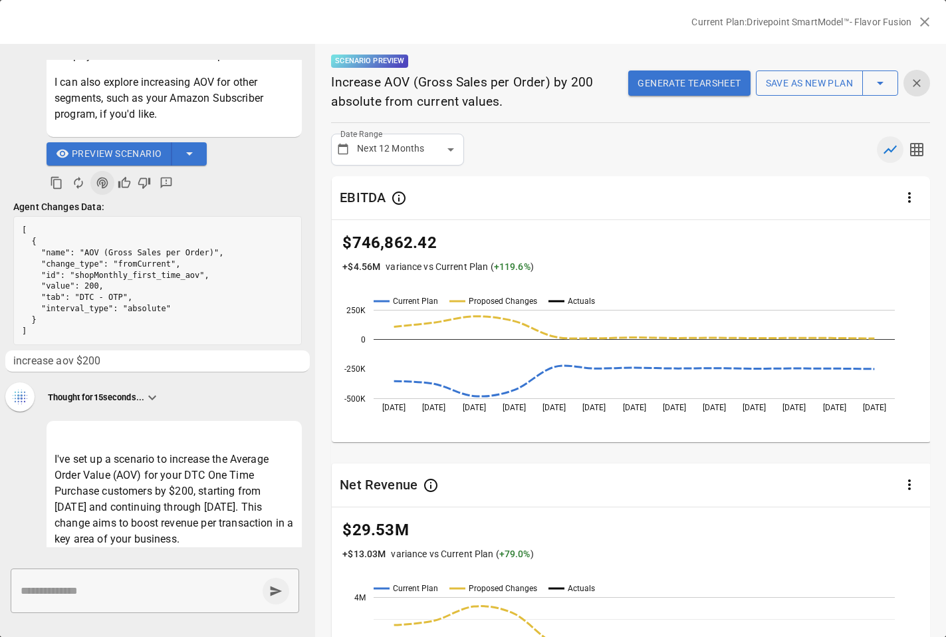
scroll to position [2135, 0]
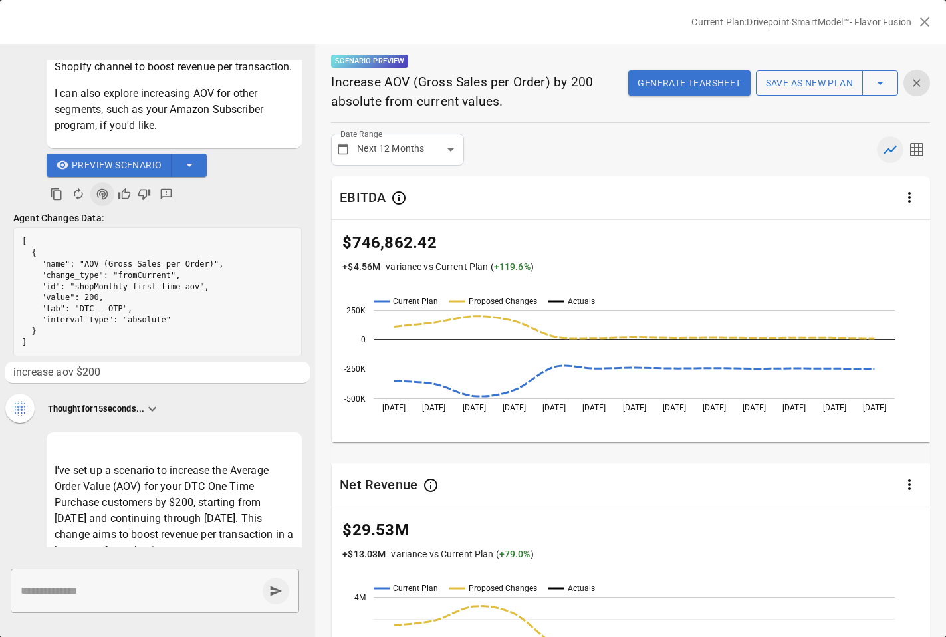
click at [106, 174] on span "Preview Scenario" at bounding box center [117, 165] width 90 height 17
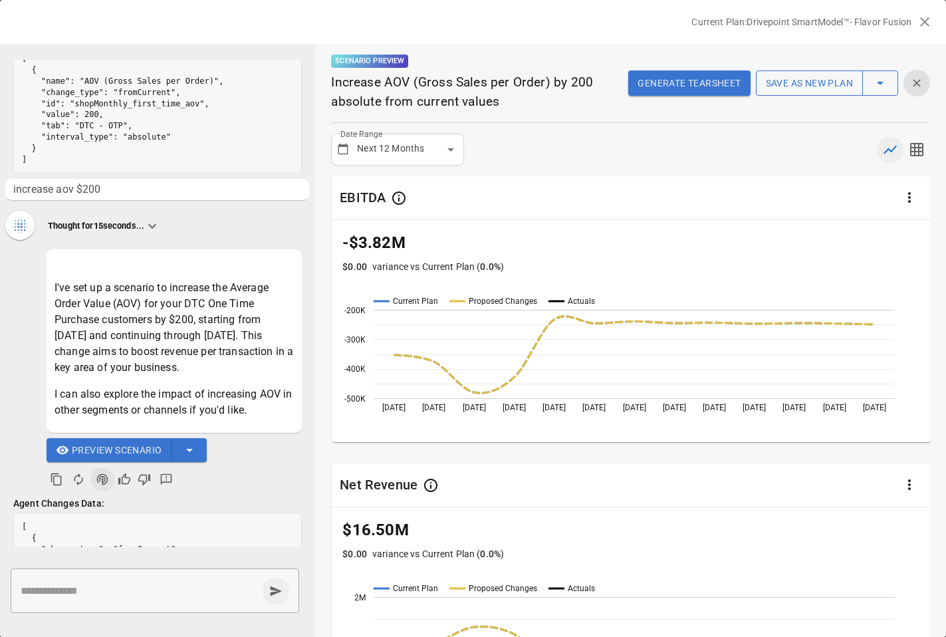
scroll to position [2433, 0]
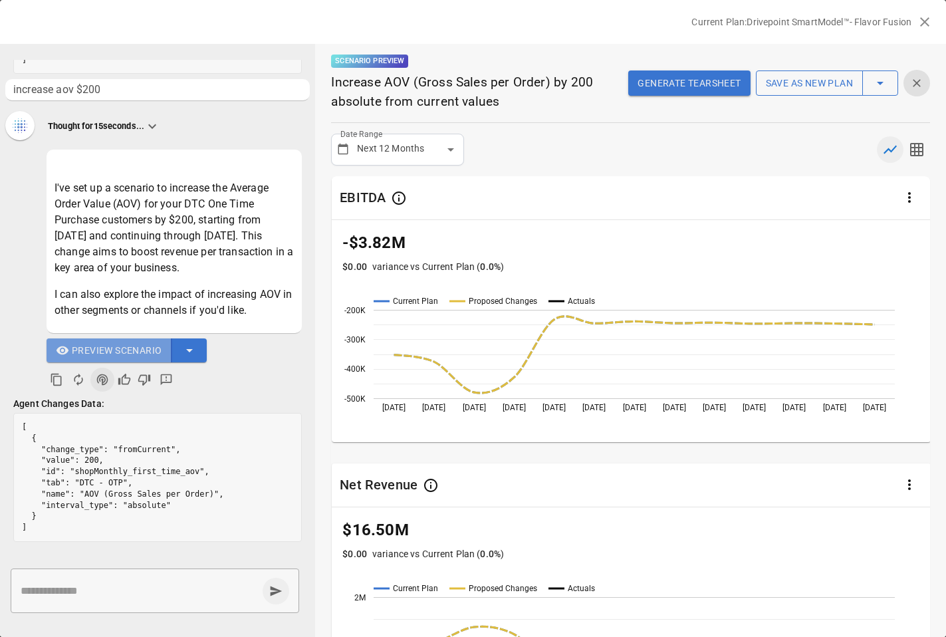
click at [124, 349] on span "Preview Scenario" at bounding box center [117, 350] width 90 height 17
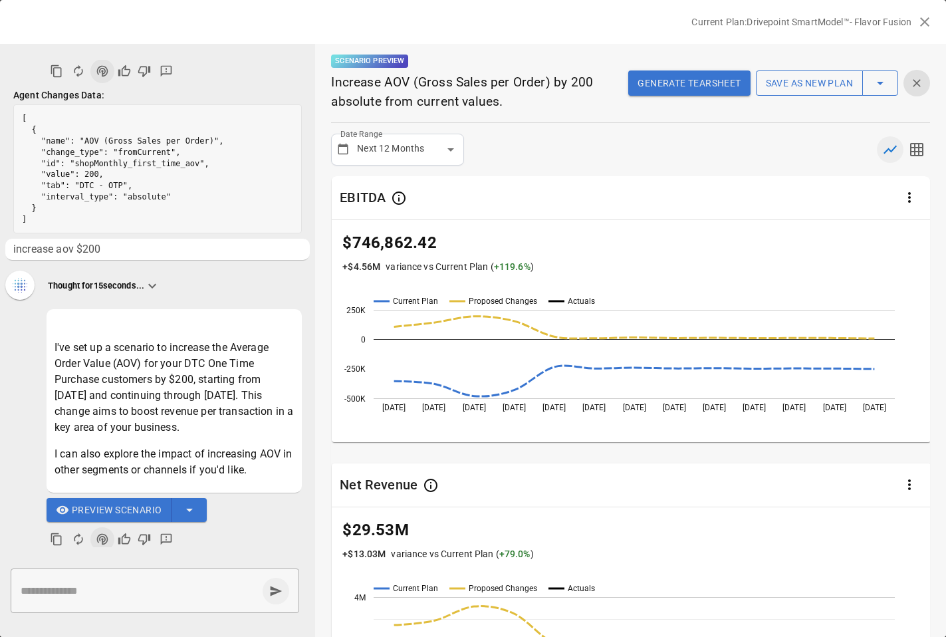
scroll to position [887, 0]
